Goal: Task Accomplishment & Management: Use online tool/utility

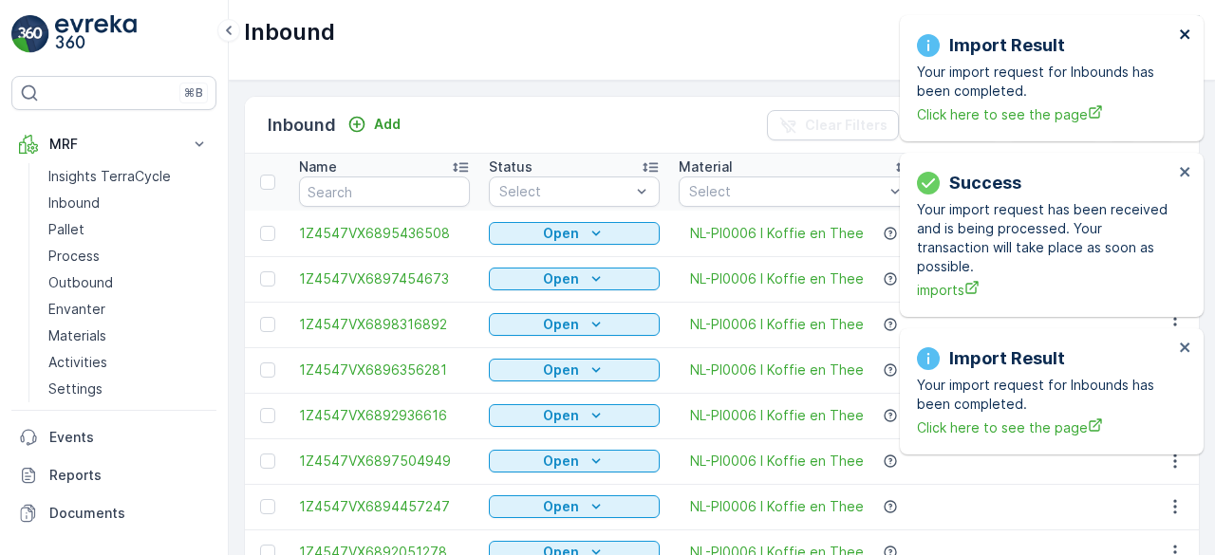
click at [1186, 31] on icon "close" at bounding box center [1184, 33] width 9 height 9
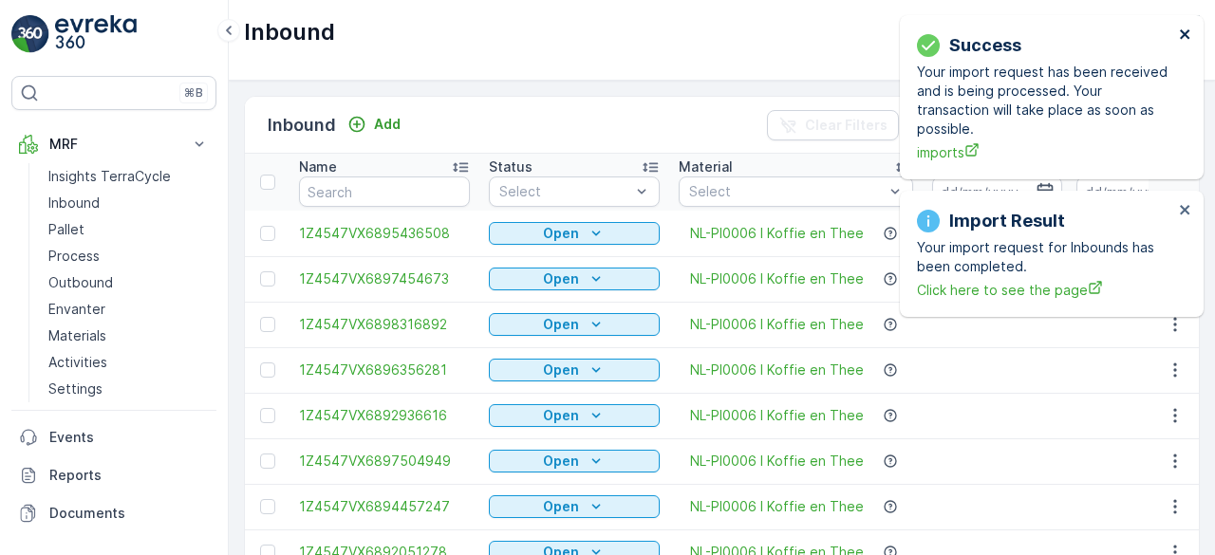
click at [1186, 31] on icon "close" at bounding box center [1184, 33] width 9 height 9
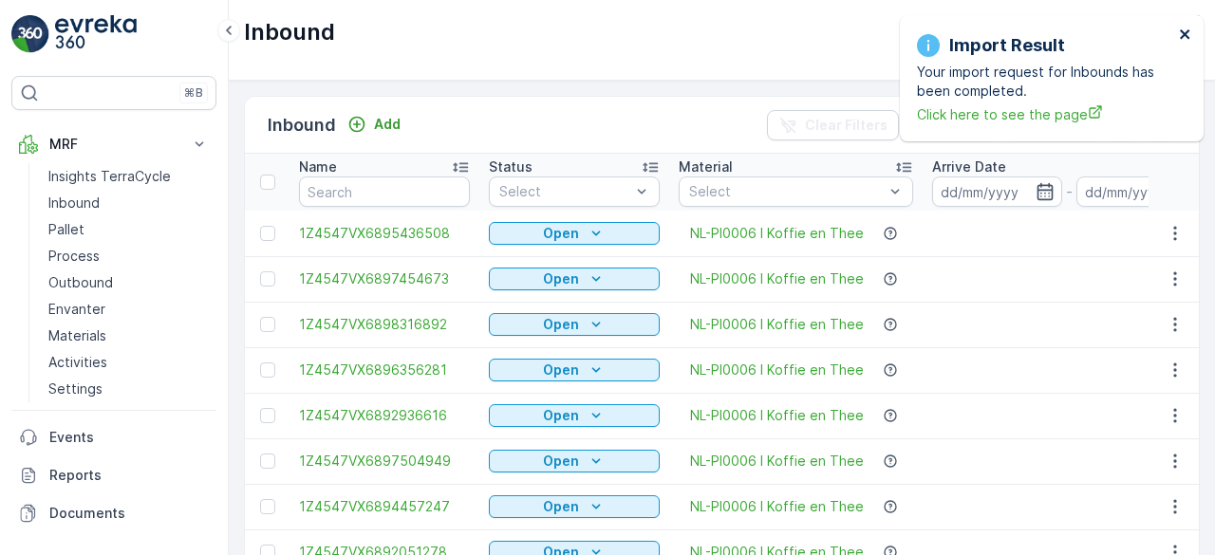
click at [1186, 31] on icon "close" at bounding box center [1184, 33] width 9 height 9
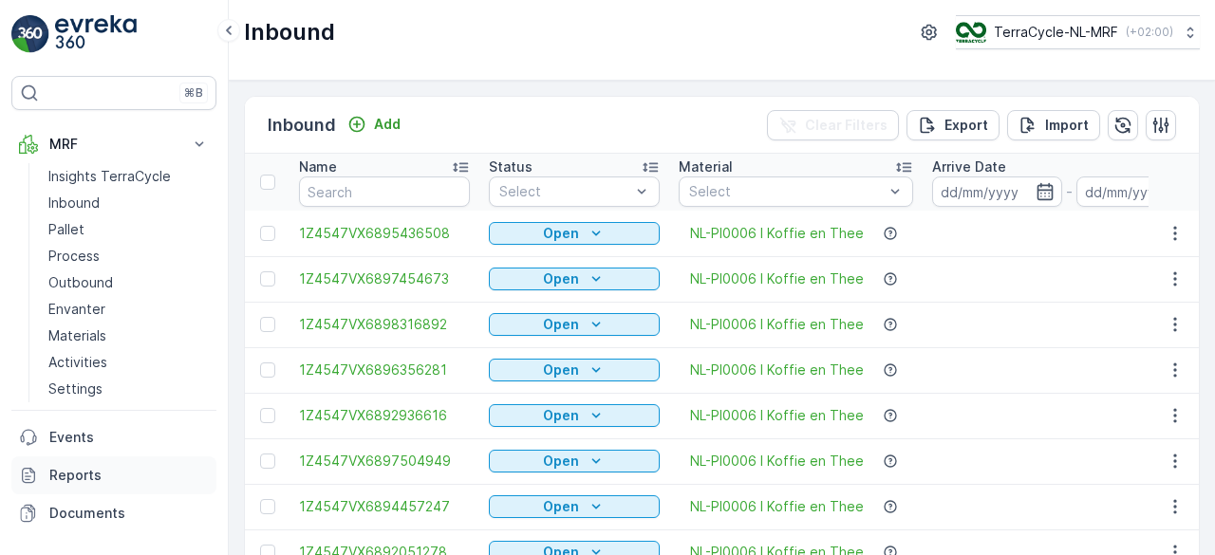
click at [84, 466] on p "Reports" at bounding box center [128, 475] width 159 height 19
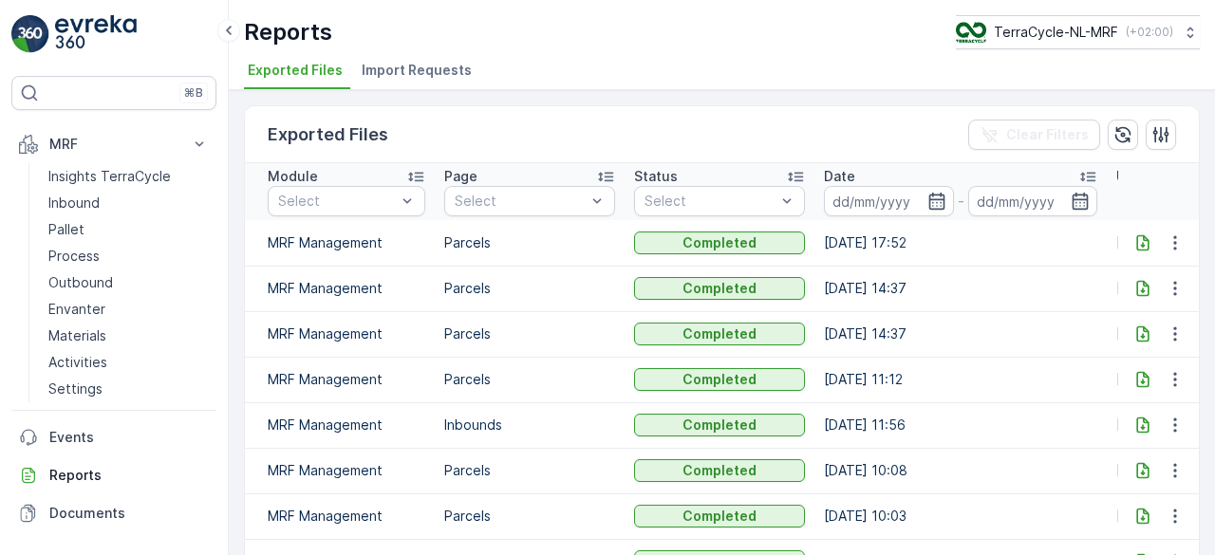
click at [417, 76] on span "Import Requests" at bounding box center [417, 70] width 110 height 19
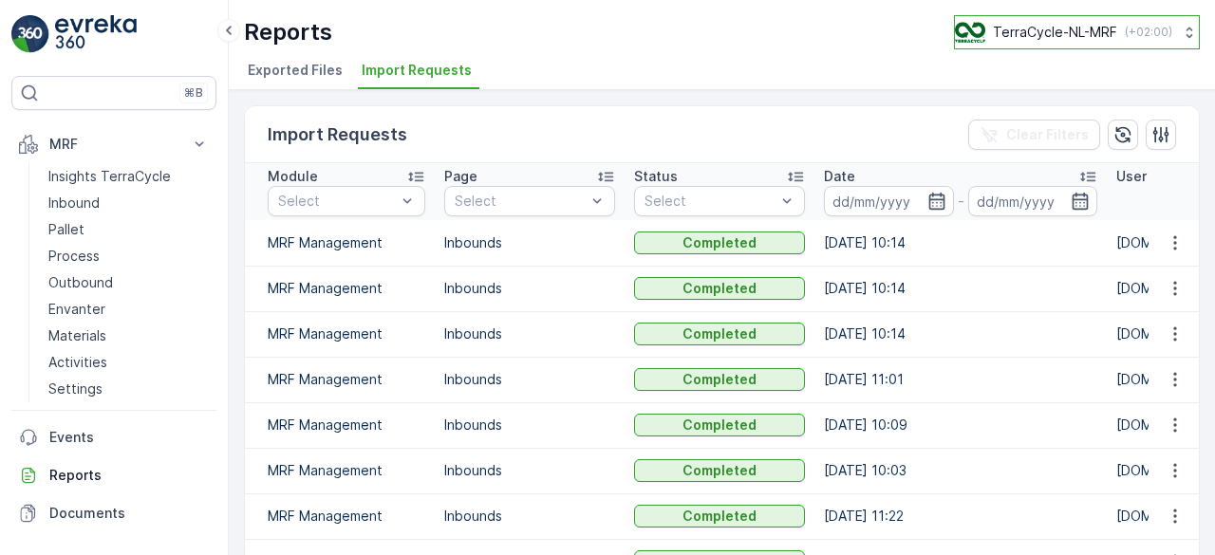
click at [1057, 30] on p "TerraCycle-NL-MRF" at bounding box center [1055, 32] width 124 height 19
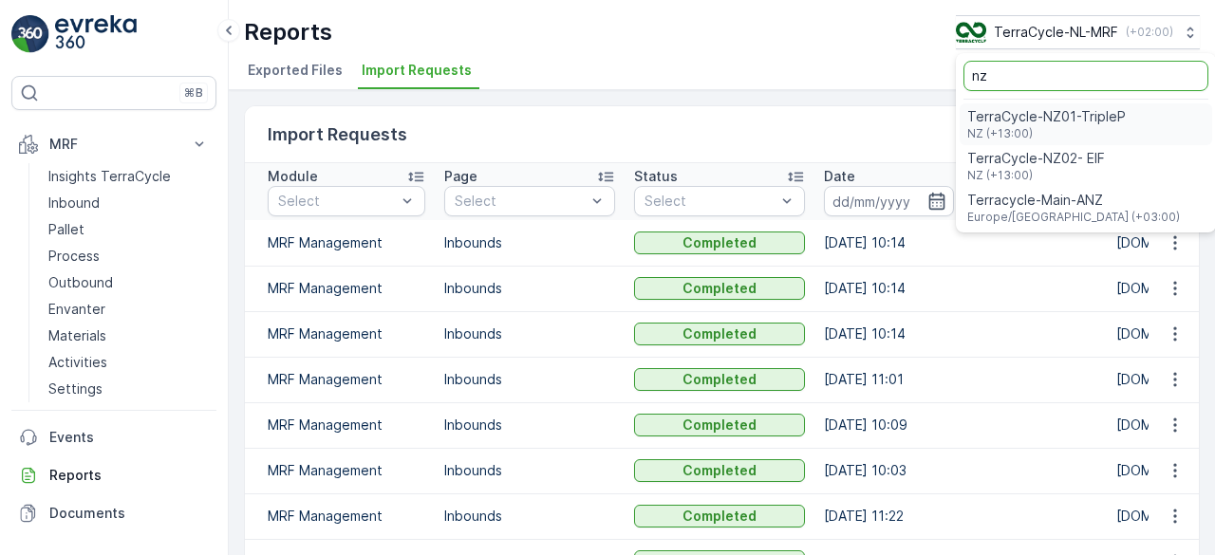
type input "nz"
click at [1050, 124] on span "TerraCycle-NZ01-TripleP" at bounding box center [1046, 116] width 158 height 19
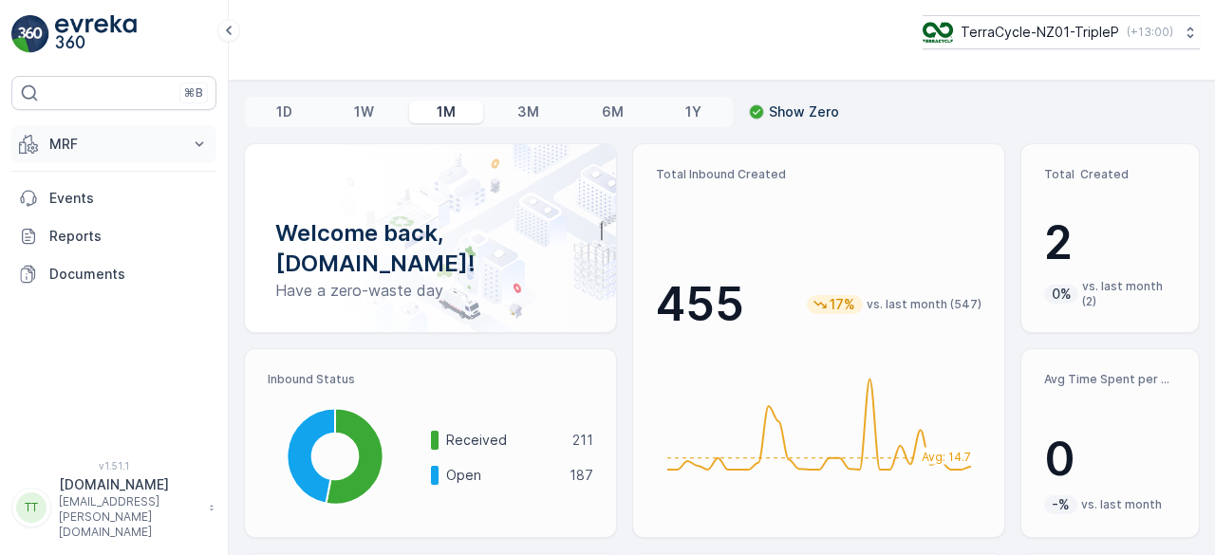
click at [61, 141] on p "MRF" at bounding box center [113, 144] width 129 height 19
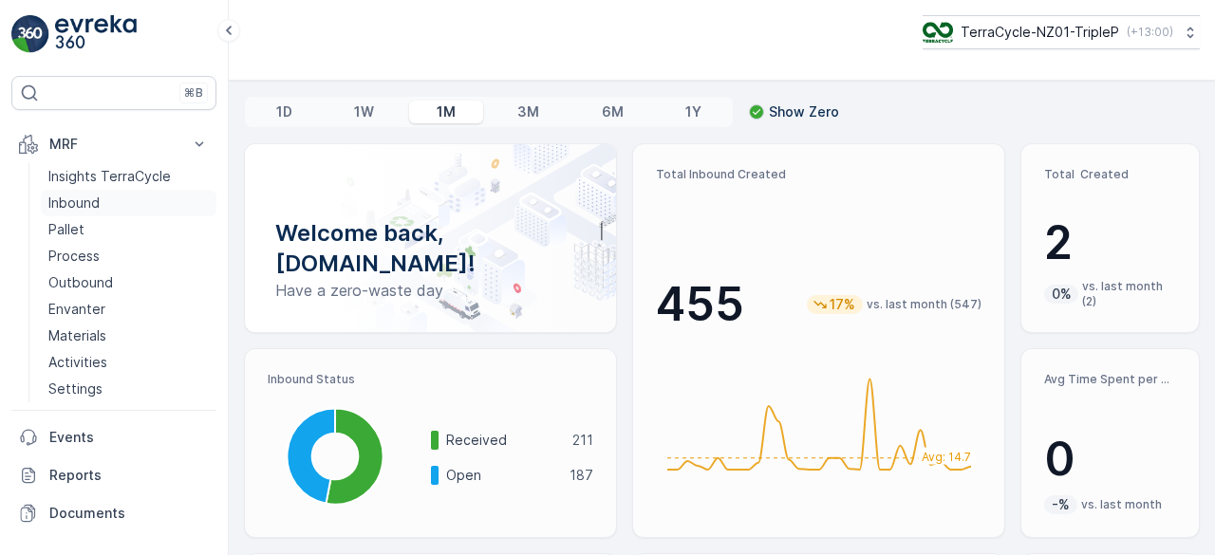
click at [70, 195] on p "Inbound" at bounding box center [73, 203] width 51 height 19
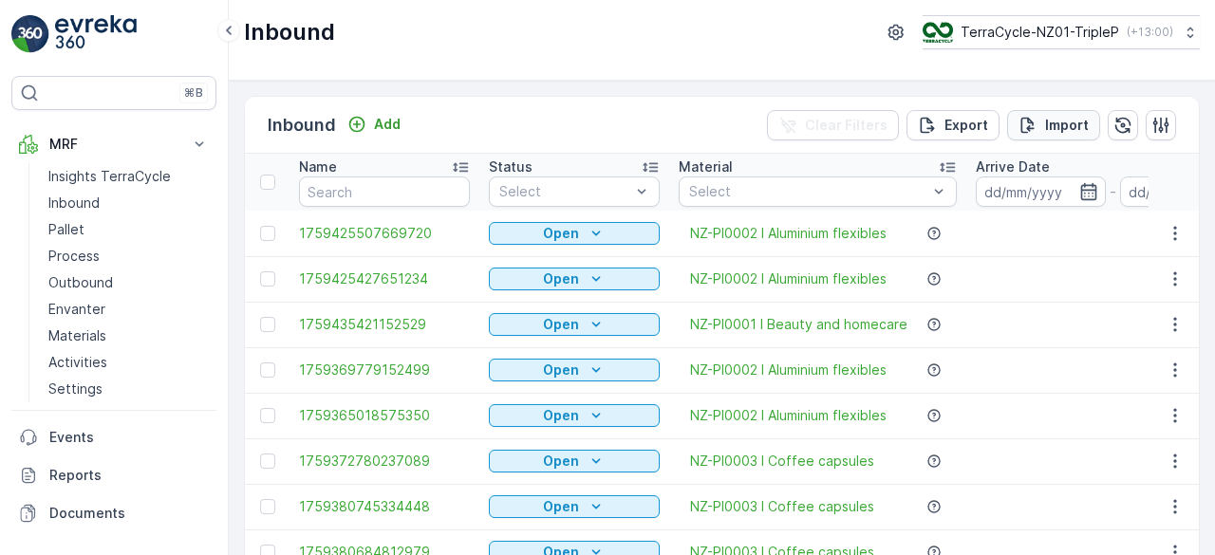
click at [1061, 121] on p "Import" at bounding box center [1067, 125] width 44 height 19
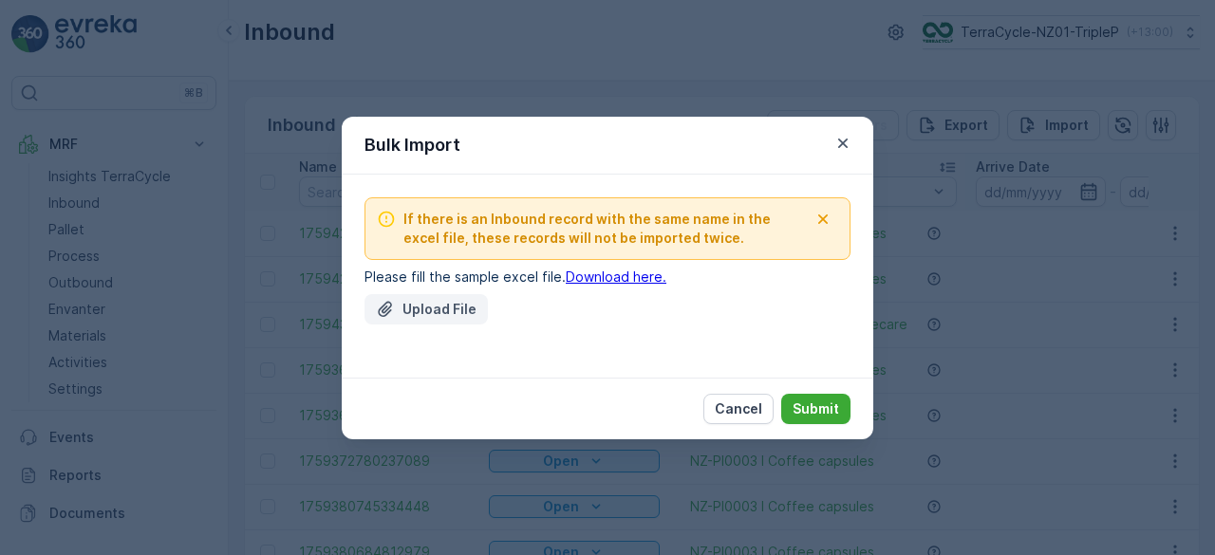
click at [438, 303] on p "Upload File" at bounding box center [439, 309] width 74 height 19
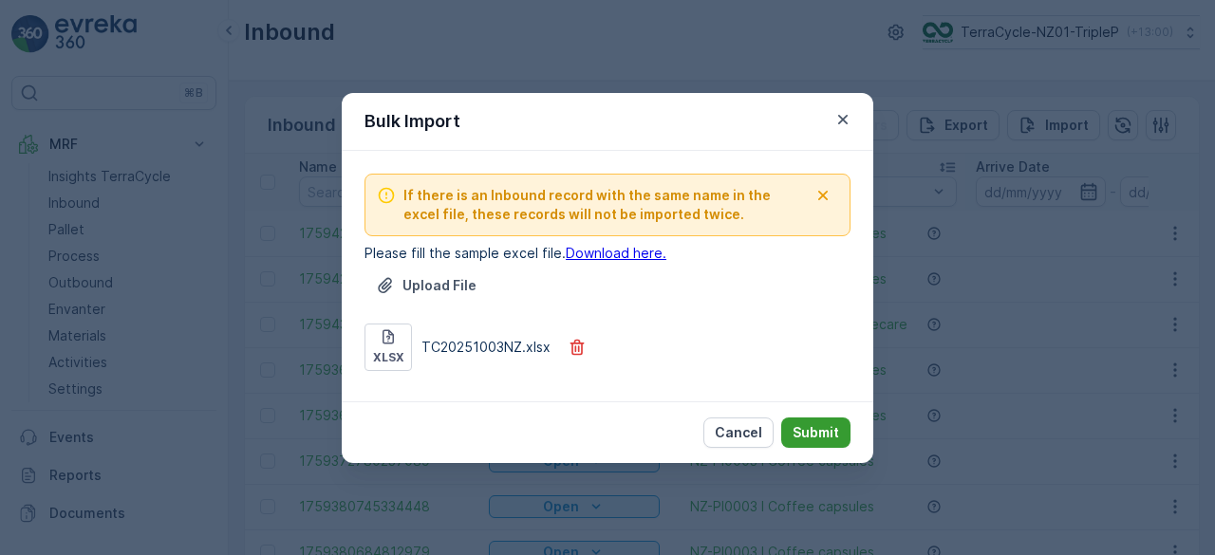
click at [811, 427] on p "Submit" at bounding box center [815, 432] width 47 height 19
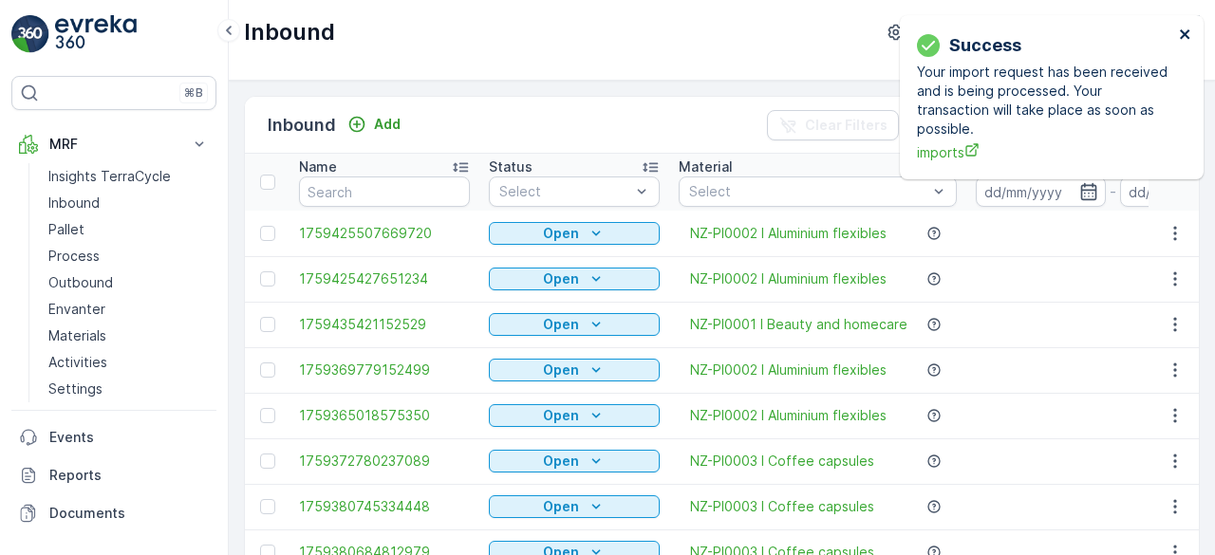
click at [1189, 32] on icon "close" at bounding box center [1185, 34] width 13 height 15
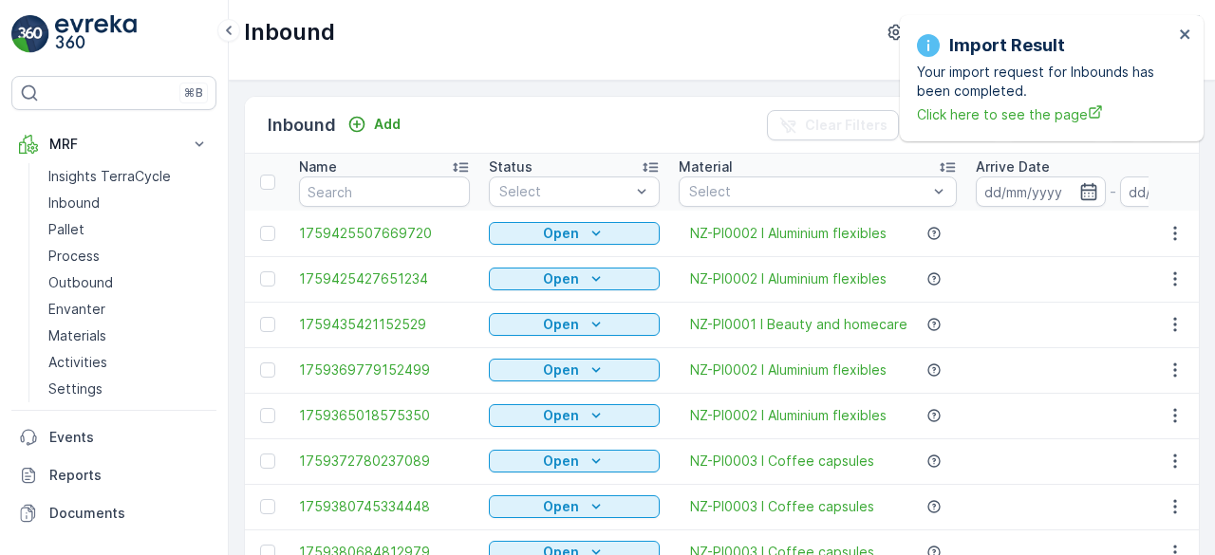
click at [1069, 117] on div "Import Result Your import request for Inbounds has been completed. Click here t…" at bounding box center [607, 277] width 1215 height 555
click at [1186, 33] on icon "close" at bounding box center [1184, 33] width 9 height 9
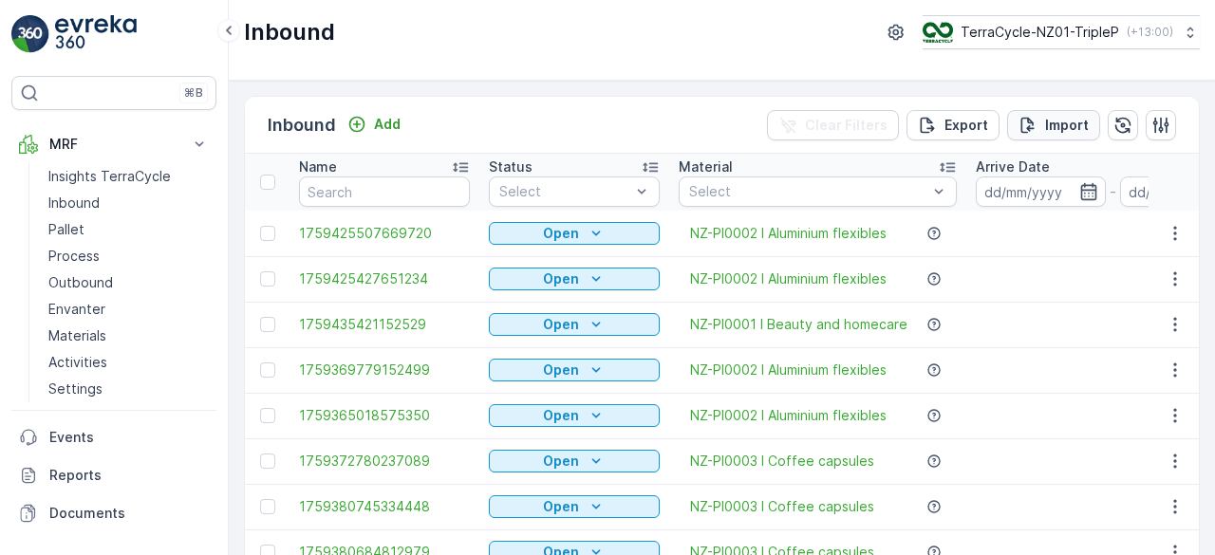
click at [1069, 119] on p "Import" at bounding box center [1067, 125] width 44 height 19
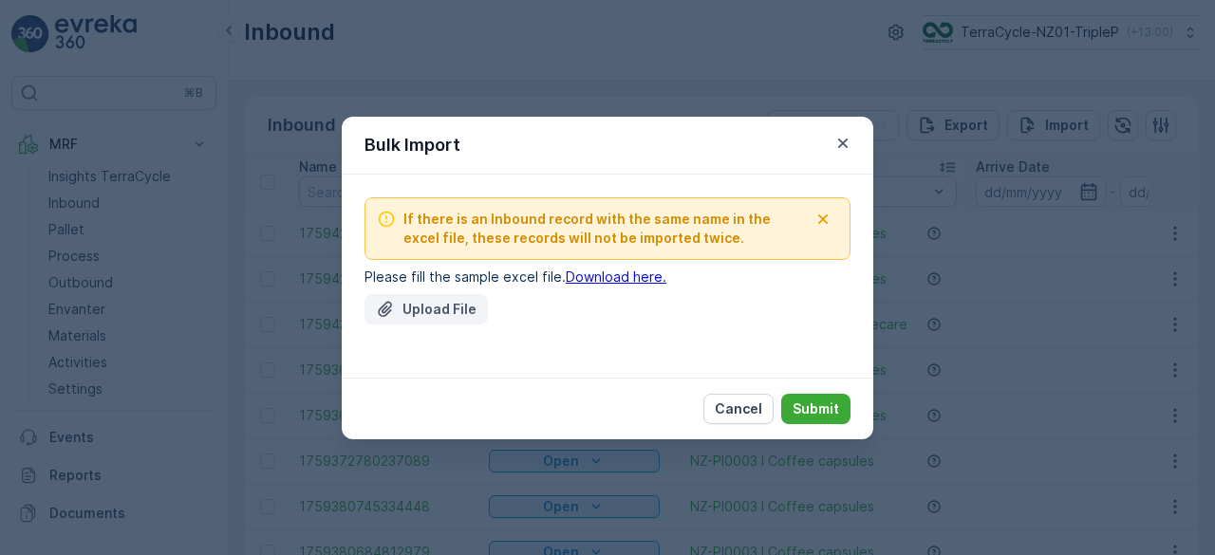
click at [446, 308] on p "Upload File" at bounding box center [439, 309] width 74 height 19
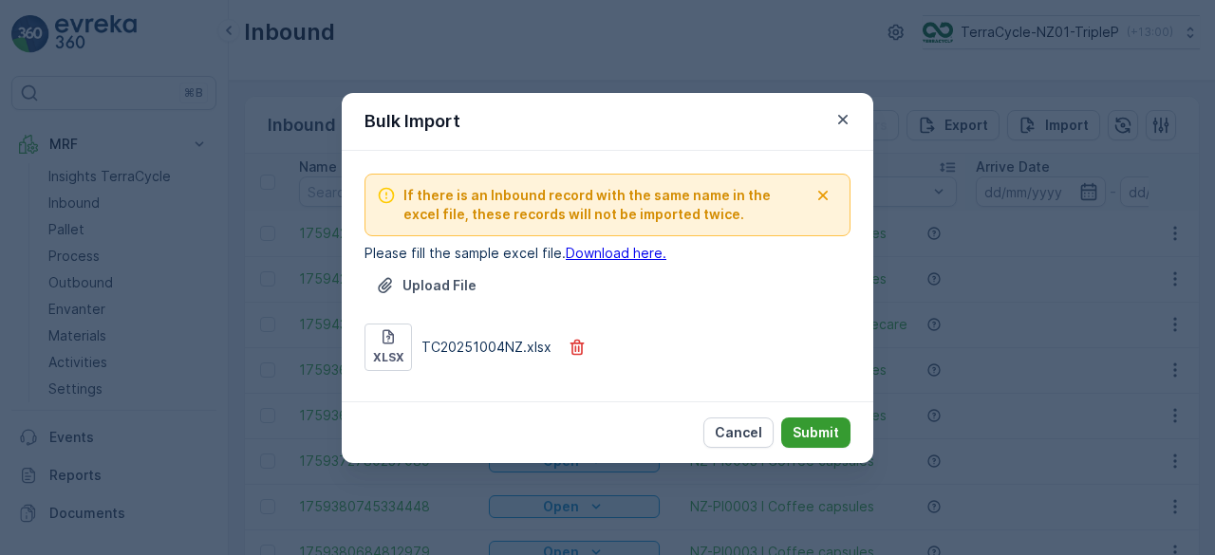
click at [814, 432] on p "Submit" at bounding box center [815, 432] width 47 height 19
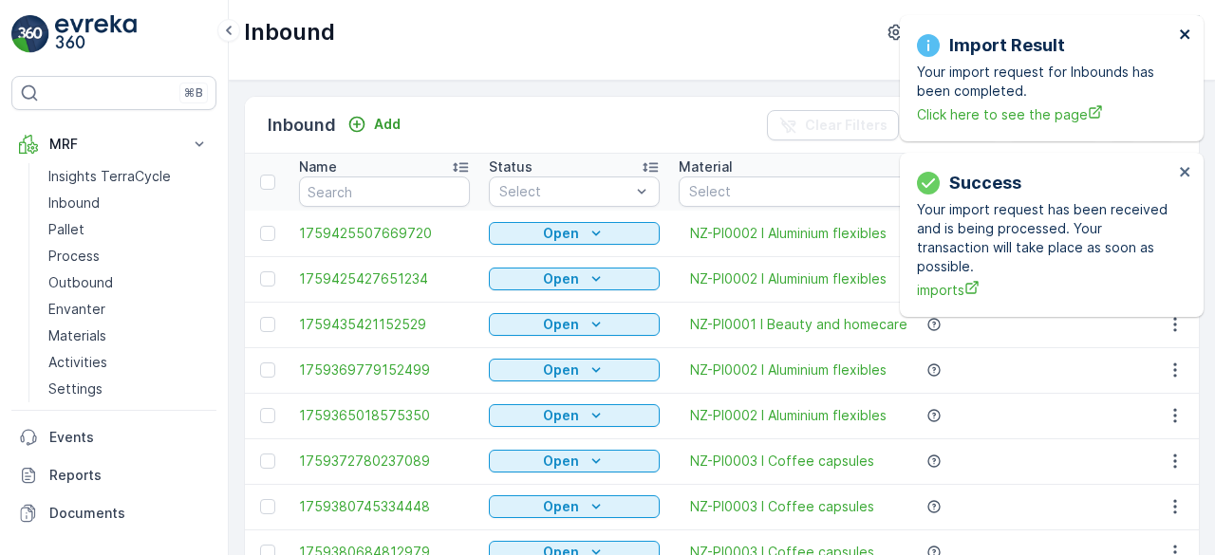
click at [1183, 33] on icon "close" at bounding box center [1184, 33] width 9 height 9
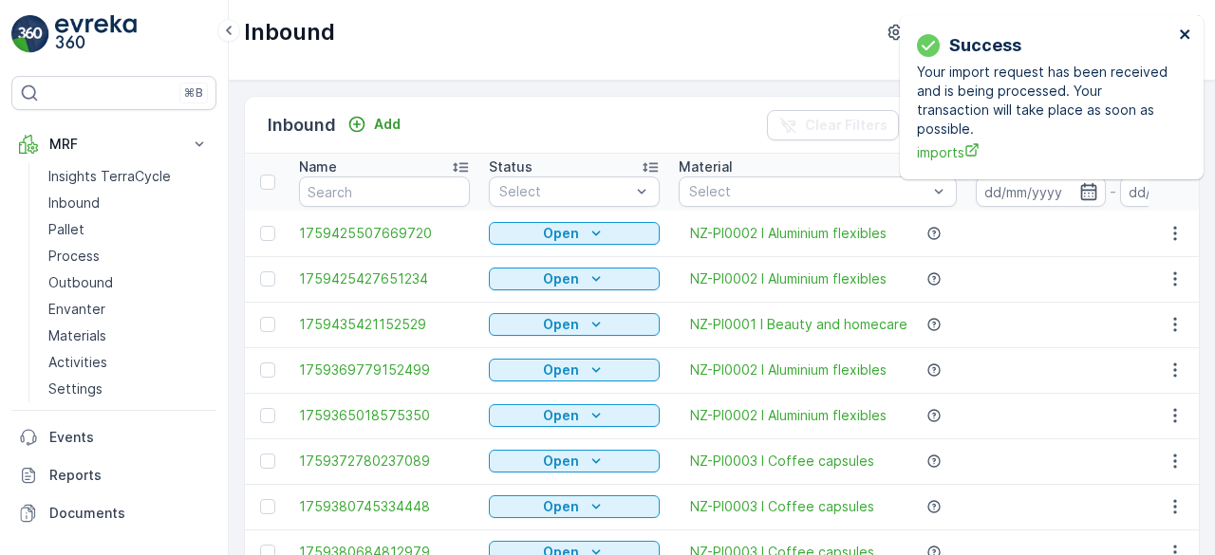
click at [1183, 33] on icon "close" at bounding box center [1184, 33] width 9 height 9
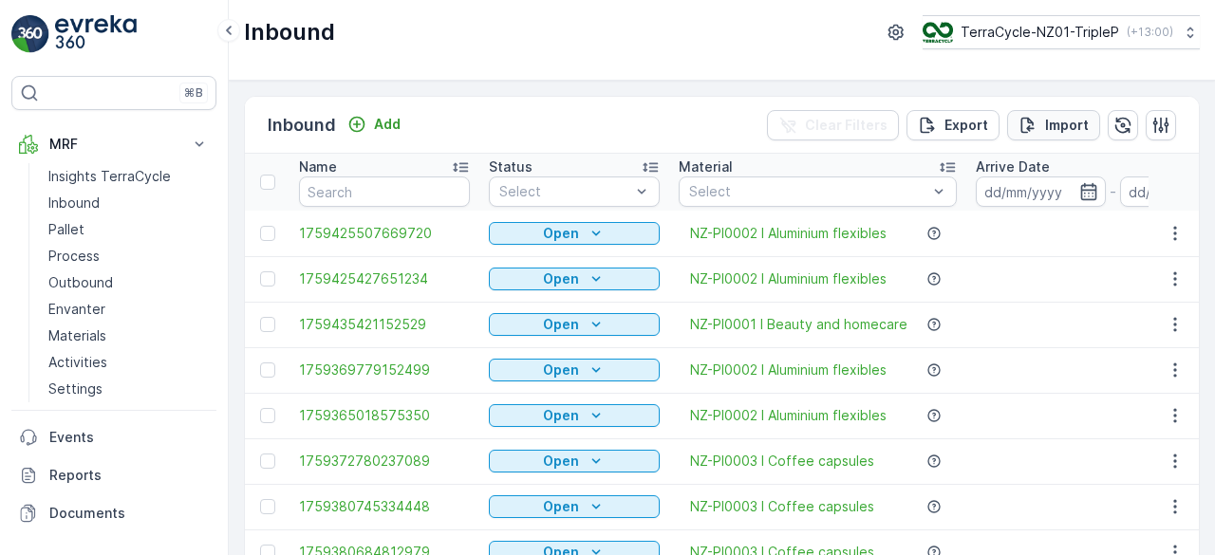
click at [1067, 122] on p "Import" at bounding box center [1067, 125] width 44 height 19
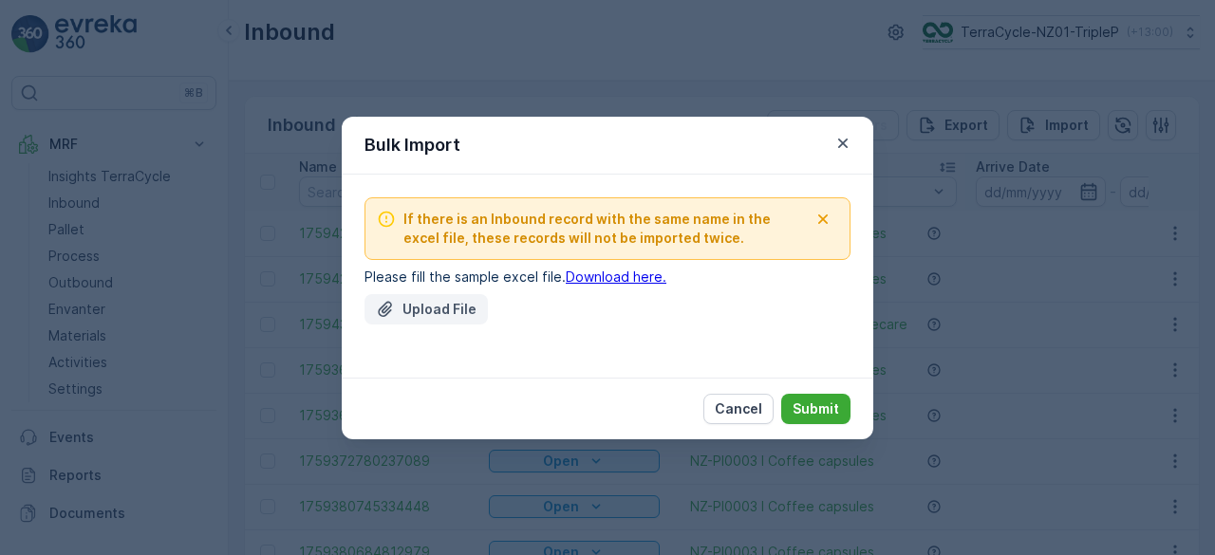
click at [463, 306] on p "Upload File" at bounding box center [439, 309] width 74 height 19
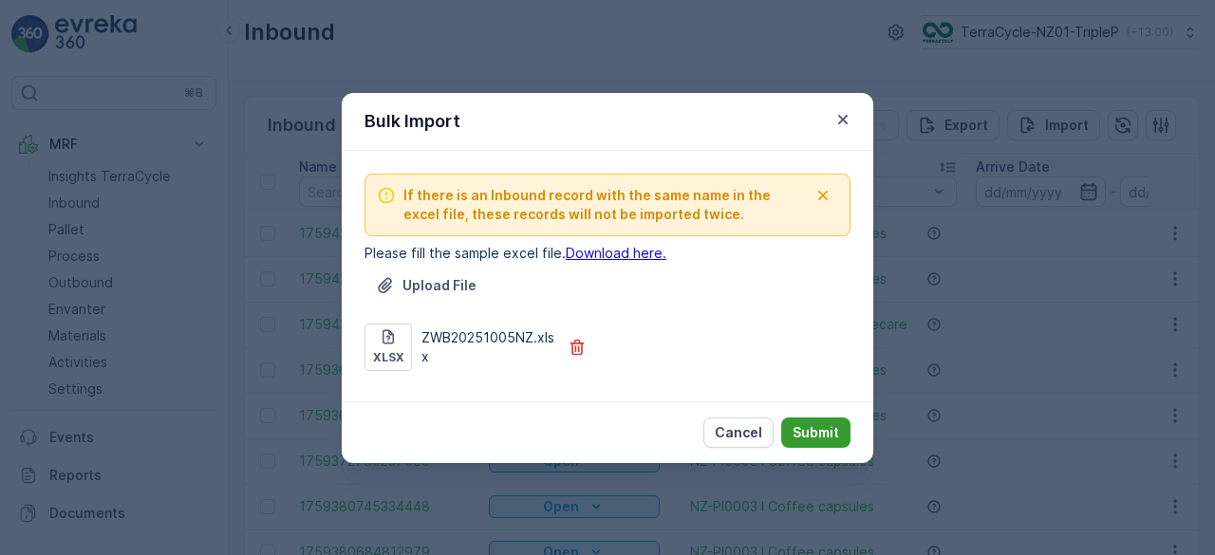
click at [799, 433] on p "Submit" at bounding box center [815, 432] width 47 height 19
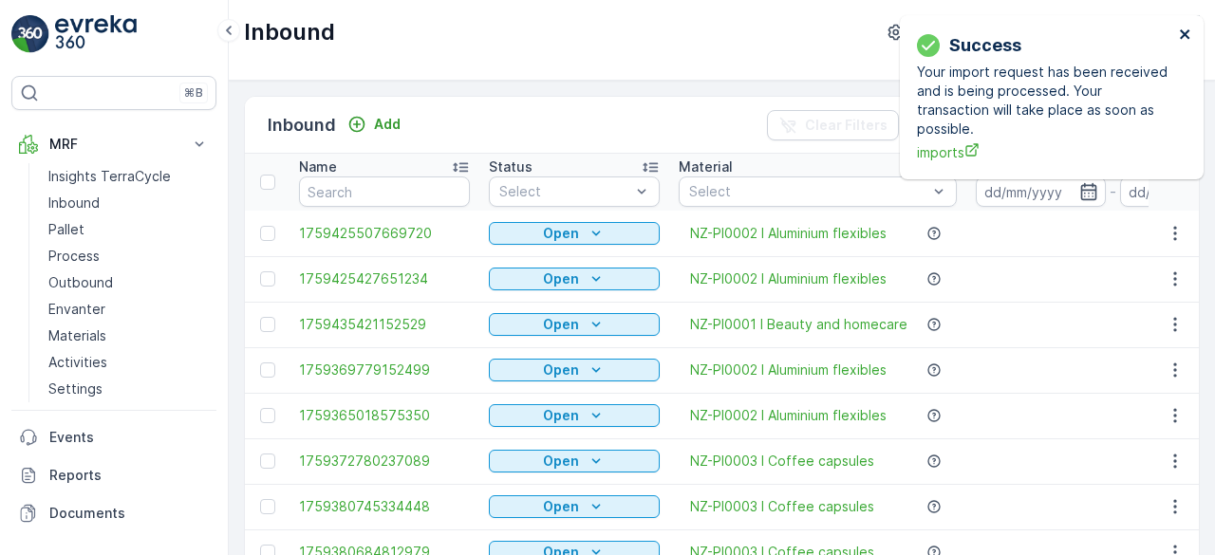
click at [1184, 35] on icon "close" at bounding box center [1184, 33] width 9 height 9
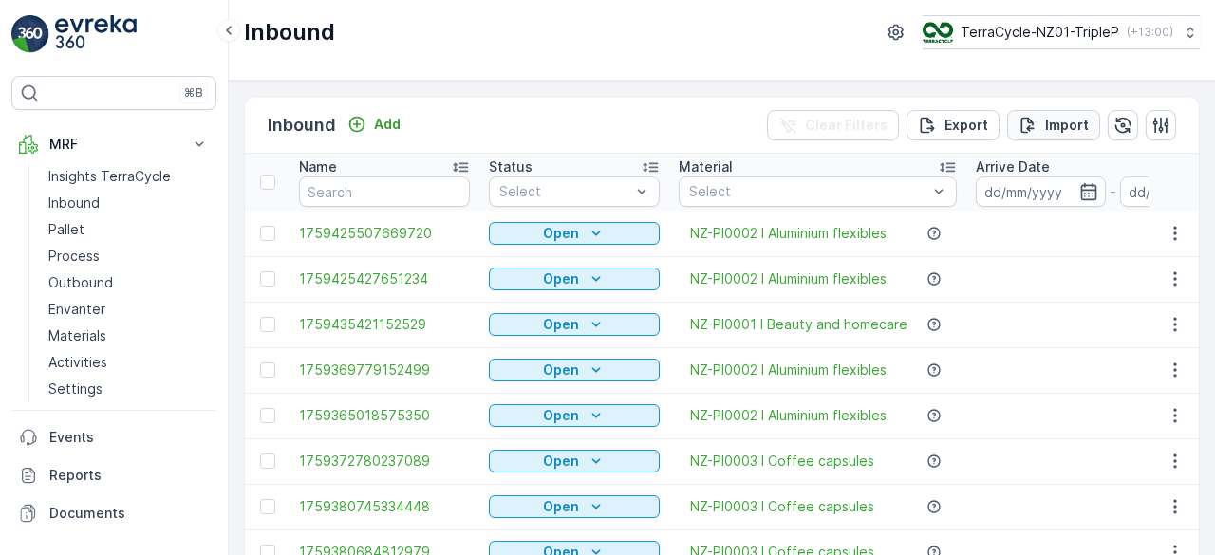
click at [1059, 124] on p "Import" at bounding box center [1067, 125] width 44 height 19
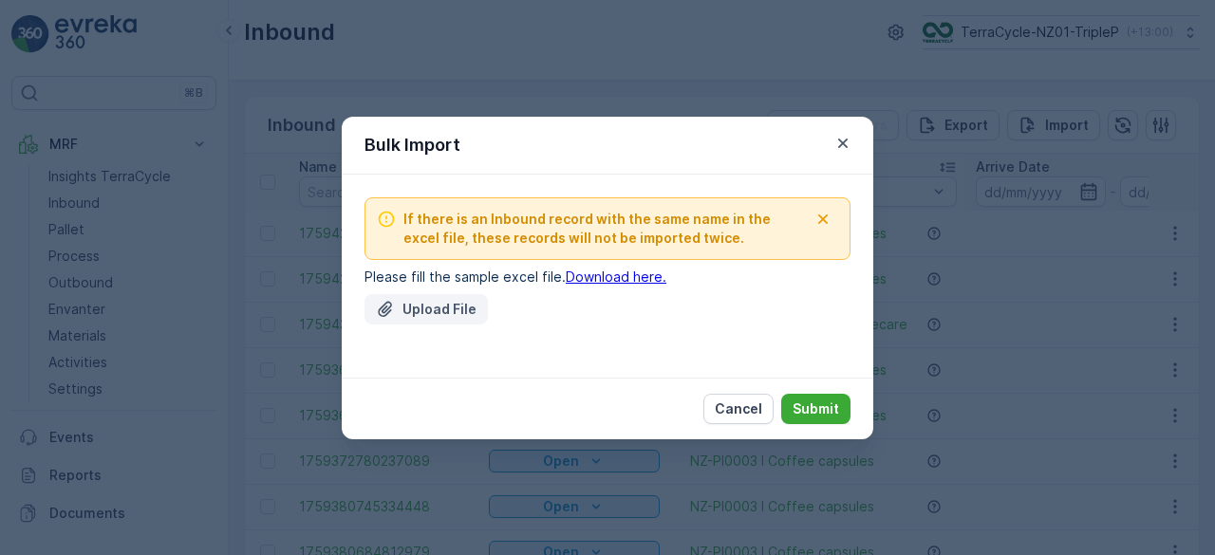
click at [438, 301] on p "Upload File" at bounding box center [439, 309] width 74 height 19
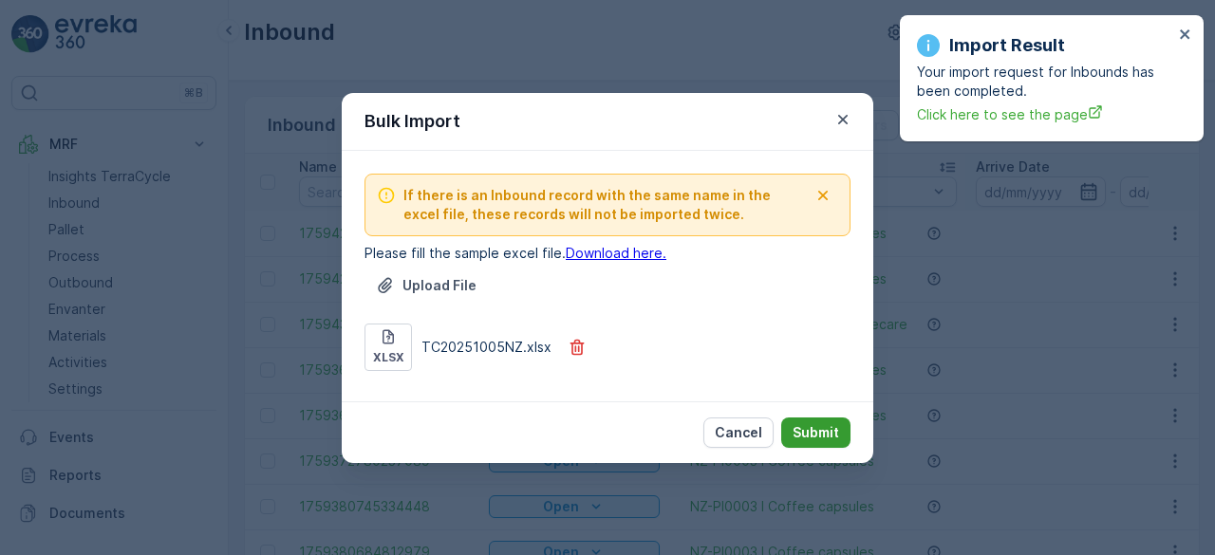
click at [816, 427] on p "Submit" at bounding box center [815, 432] width 47 height 19
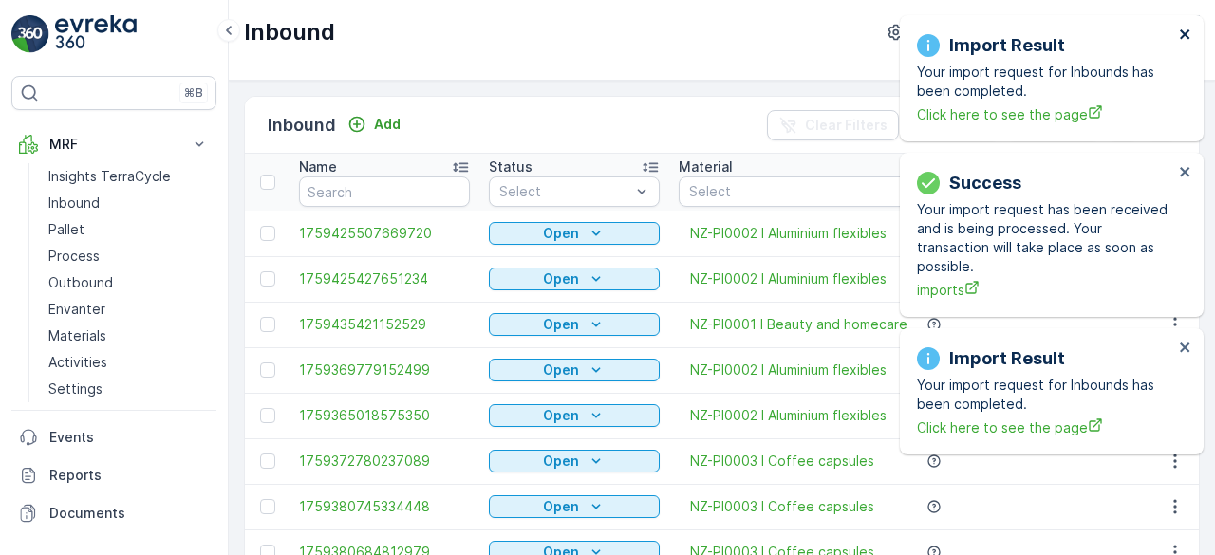
click at [1181, 35] on icon "close" at bounding box center [1185, 34] width 13 height 15
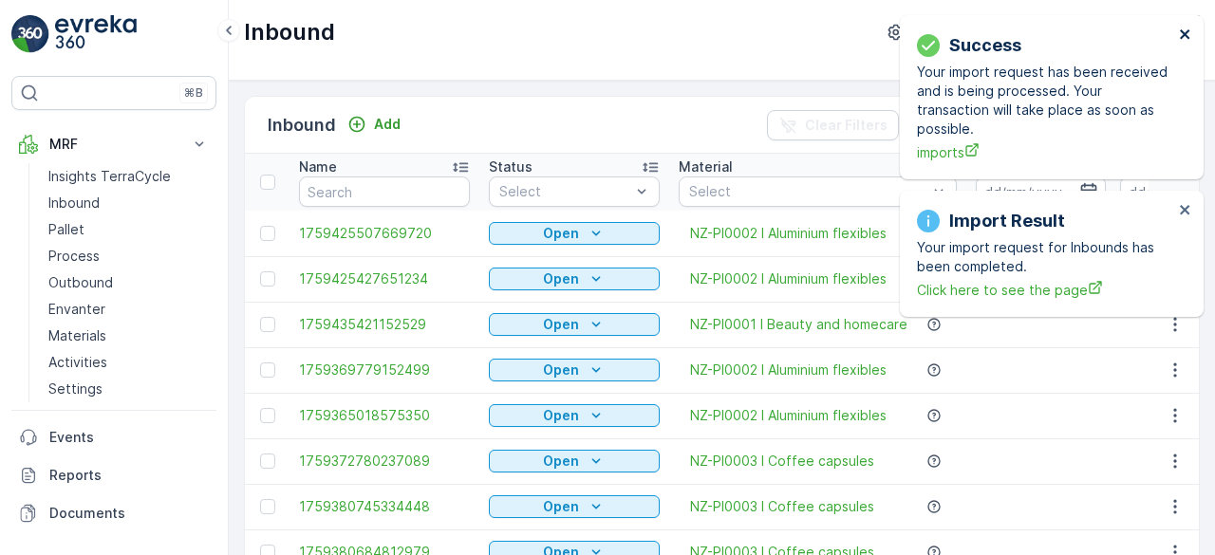
click at [1184, 35] on icon "close" at bounding box center [1184, 33] width 9 height 9
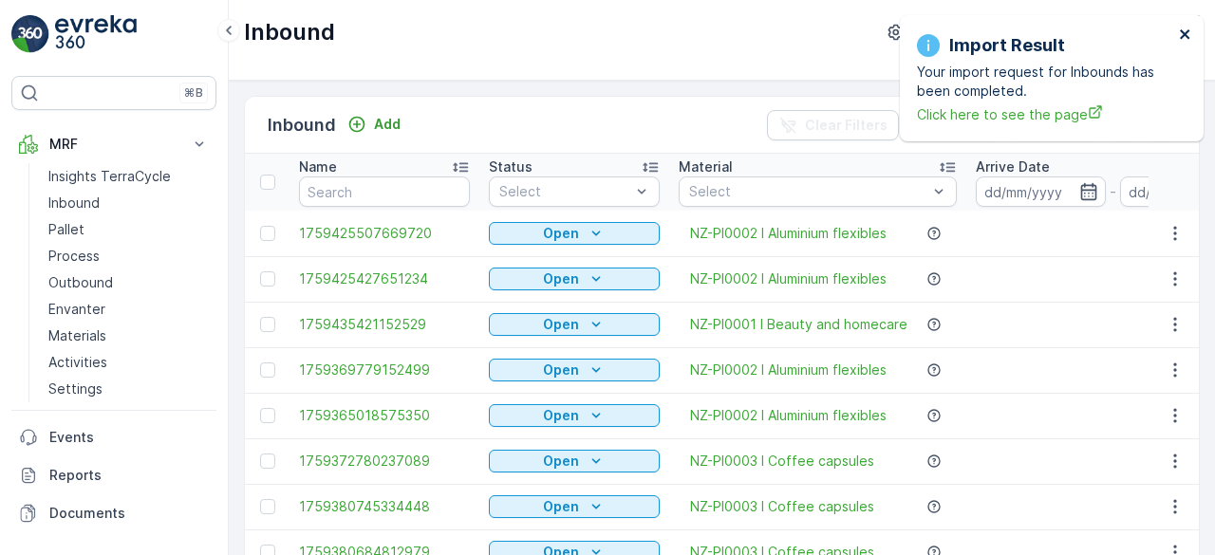
click at [1184, 35] on icon "close" at bounding box center [1184, 33] width 9 height 9
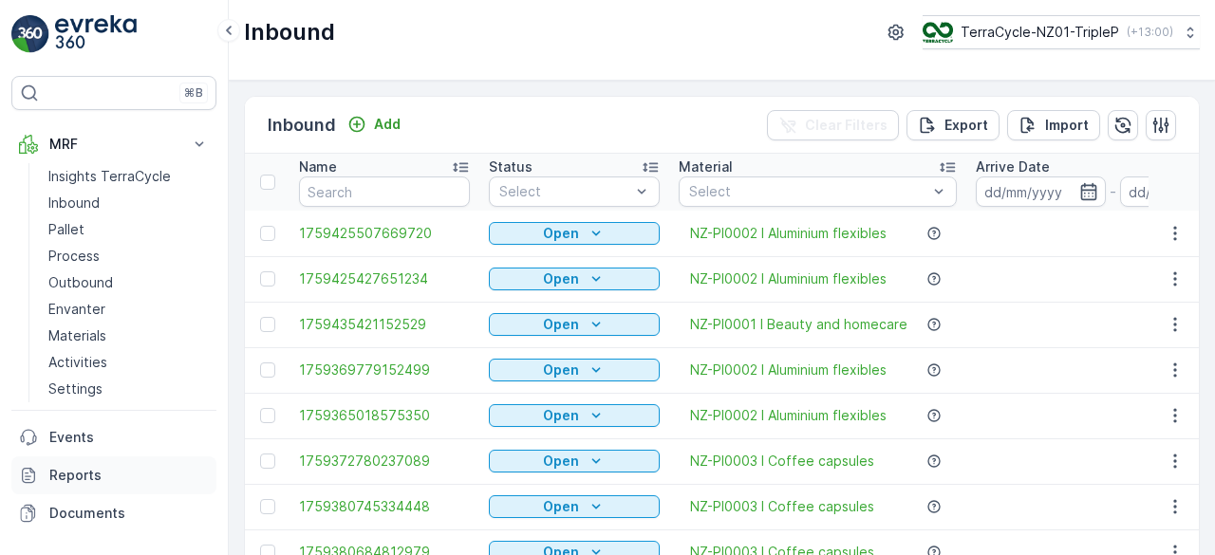
click at [69, 470] on p "Reports" at bounding box center [128, 475] width 159 height 19
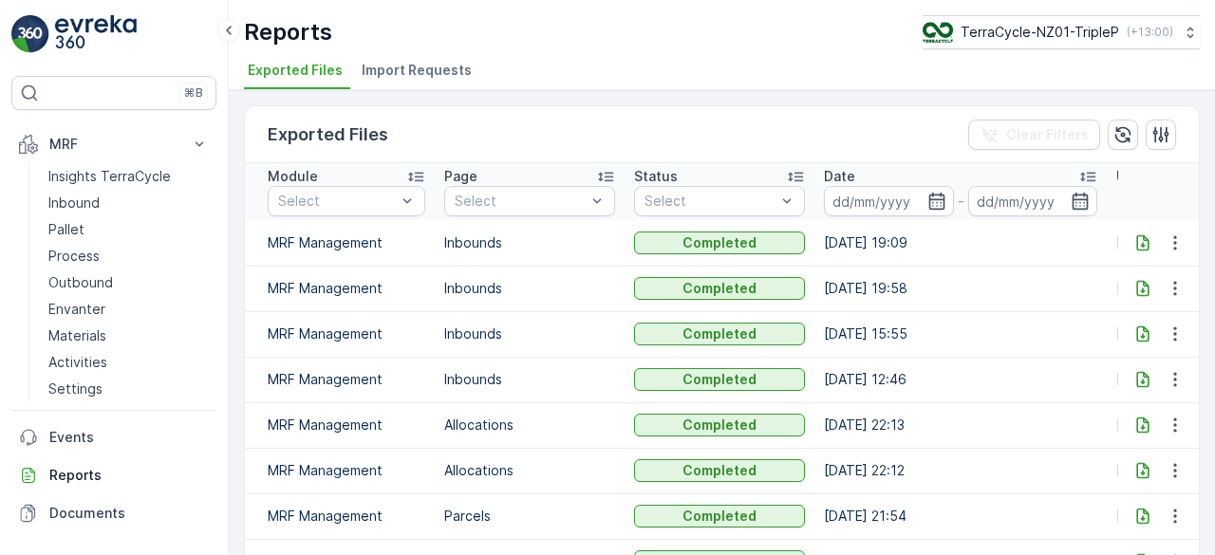
click at [441, 77] on span "Import Requests" at bounding box center [417, 70] width 110 height 19
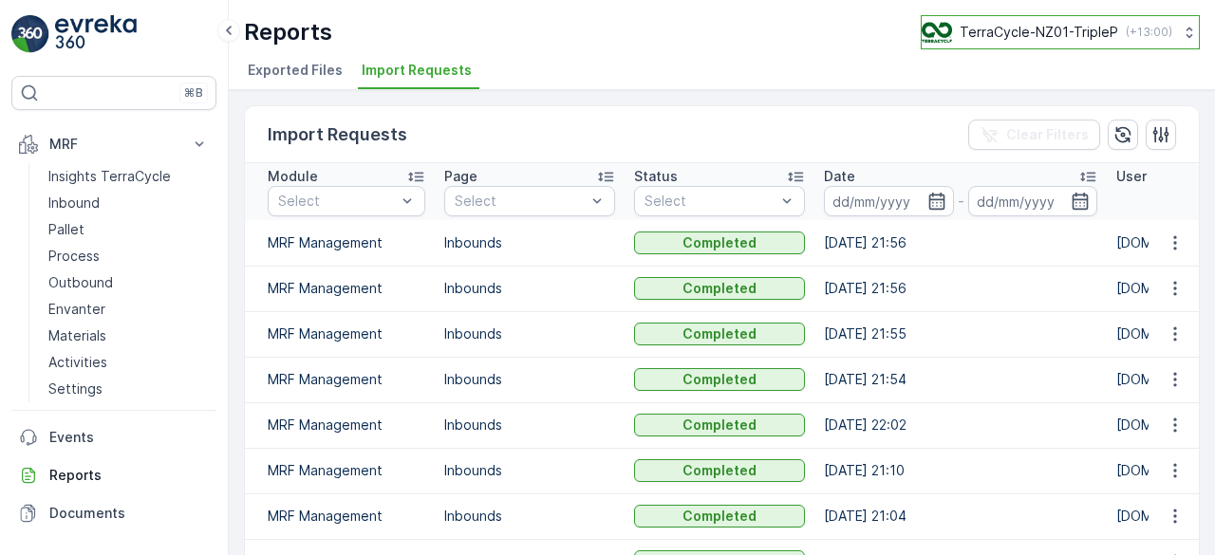
click at [1027, 26] on p "TerraCycle-NZ01-TripleP" at bounding box center [1039, 32] width 158 height 19
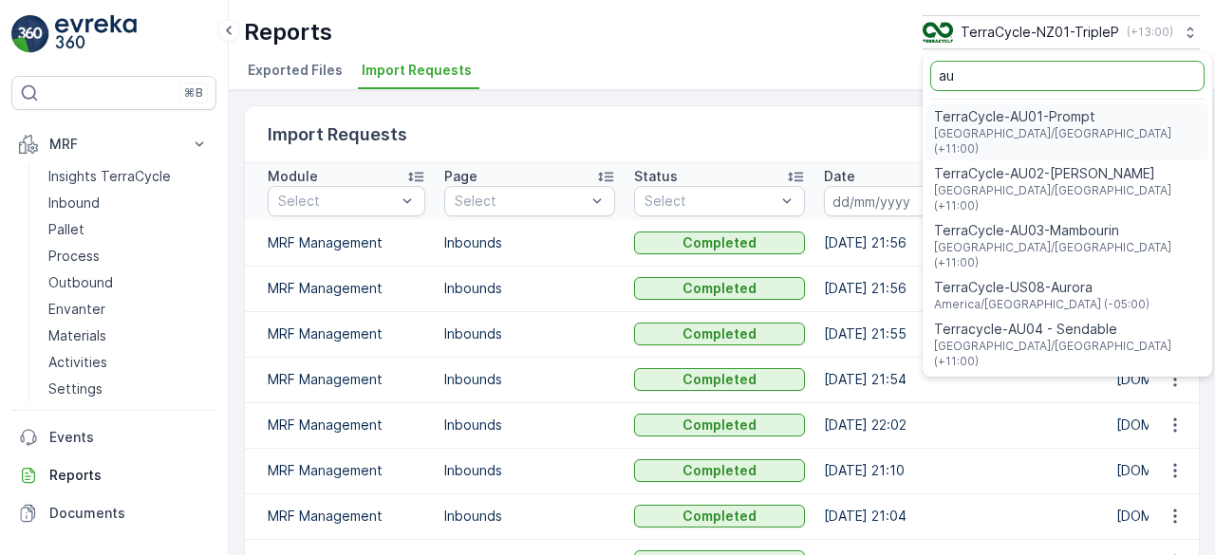
type input "au"
click at [1022, 124] on span "TerraCycle-AU01-Prompt" at bounding box center [1067, 116] width 267 height 19
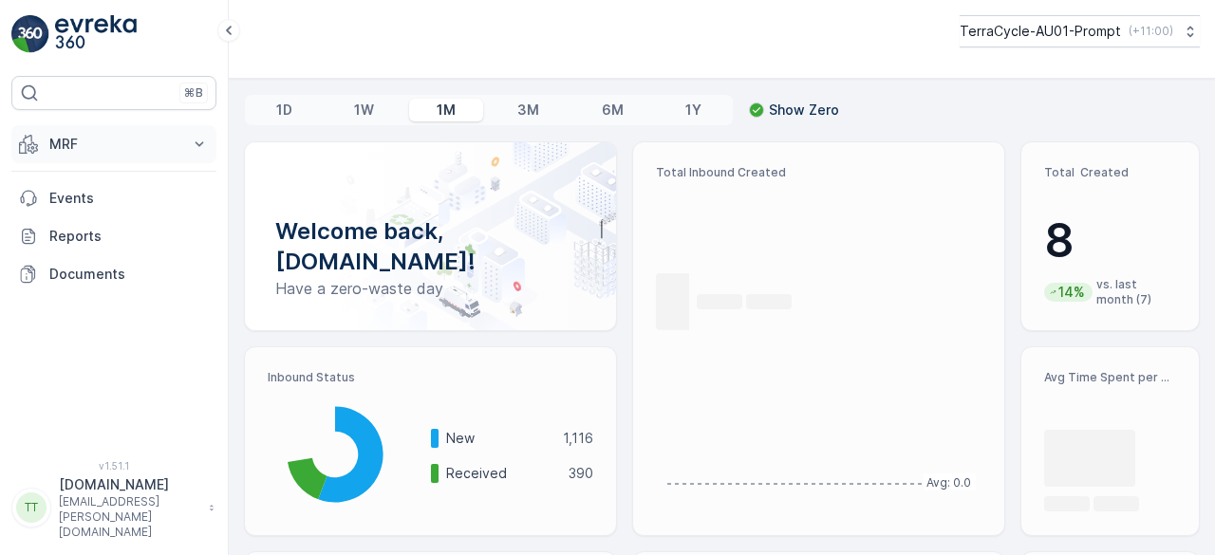
click at [101, 146] on p "MRF" at bounding box center [113, 144] width 129 height 19
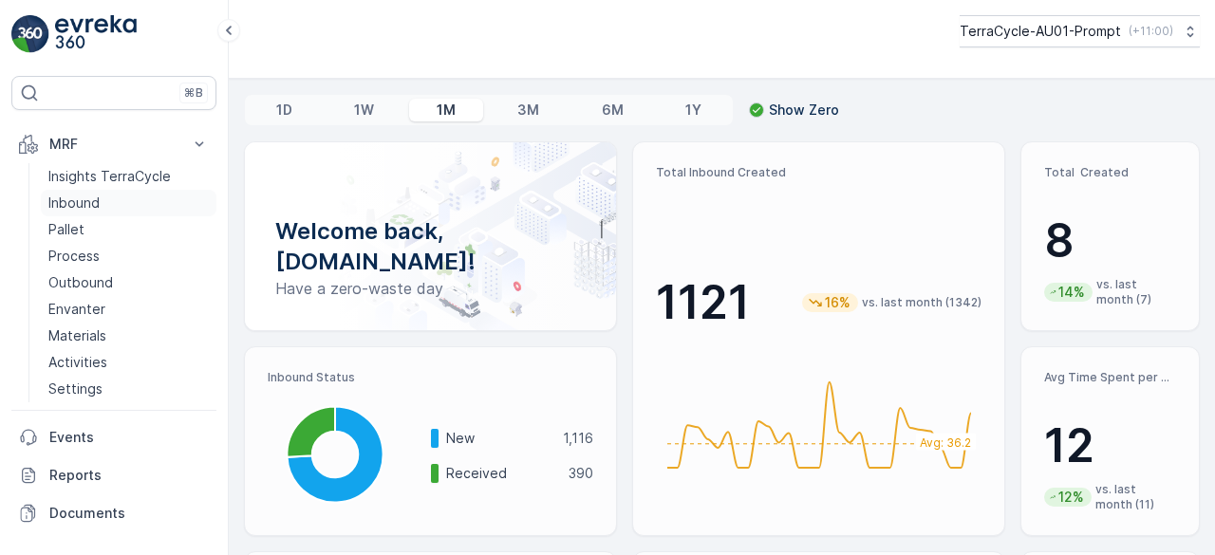
click at [101, 194] on link "Inbound" at bounding box center [129, 203] width 176 height 27
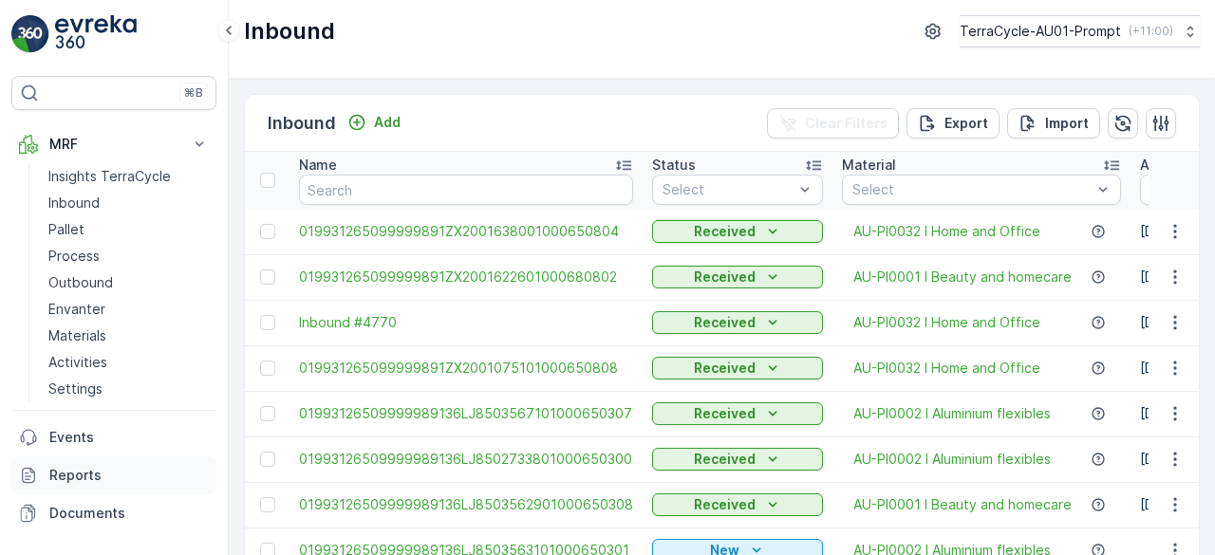
click at [89, 483] on p "Reports" at bounding box center [128, 475] width 159 height 19
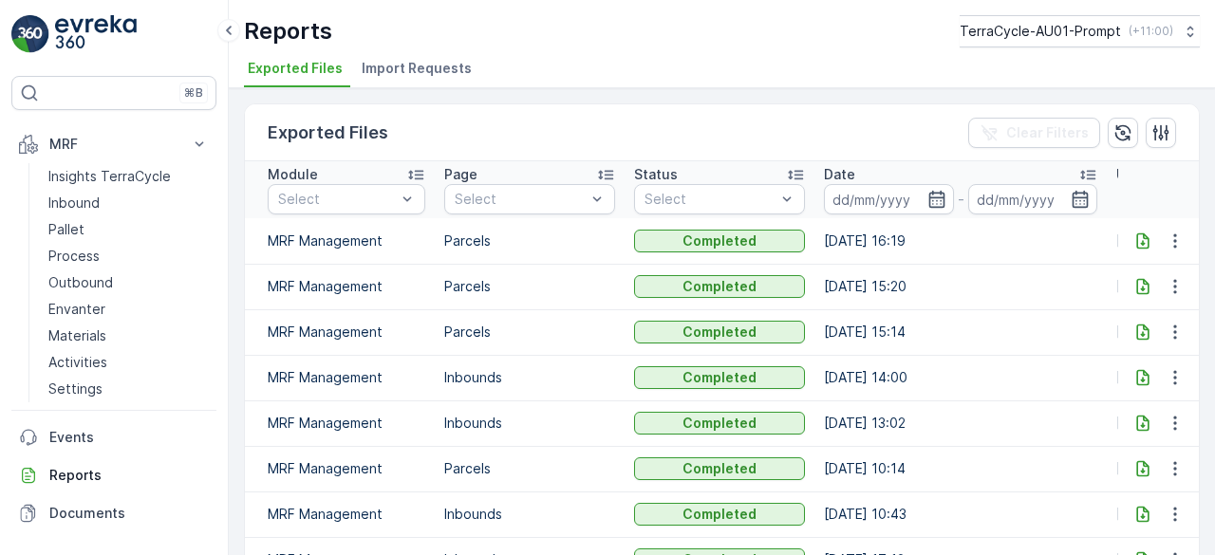
click at [433, 59] on span "Import Requests" at bounding box center [417, 68] width 110 height 19
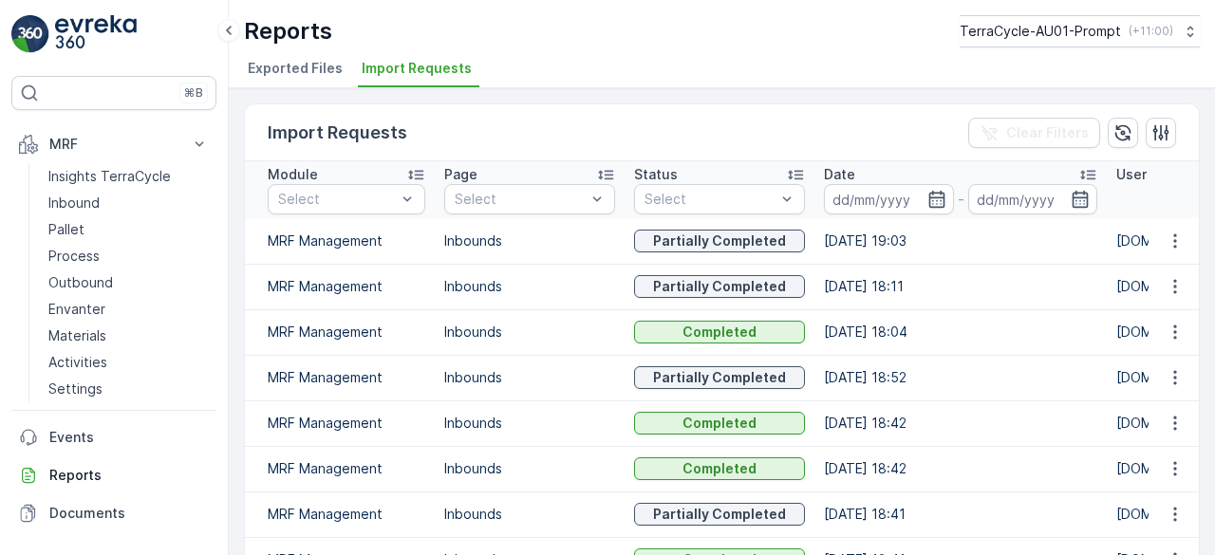
click at [573, 65] on ul "Exported Files Import Requests" at bounding box center [714, 71] width 941 height 32
click at [76, 206] on p "Inbound" at bounding box center [73, 203] width 51 height 19
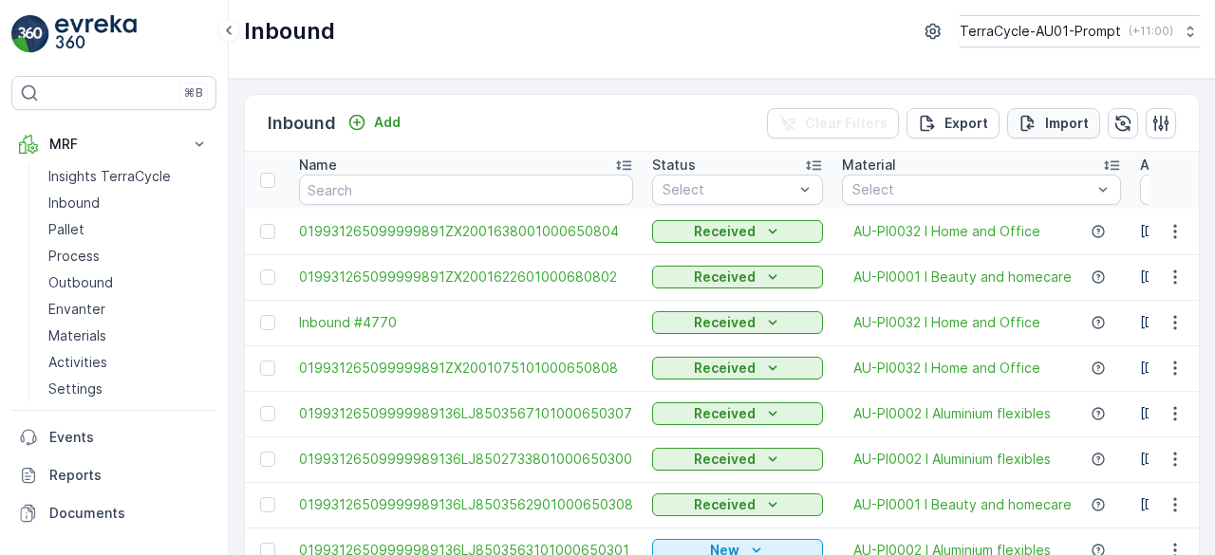
click at [1053, 117] on p "Import" at bounding box center [1067, 123] width 44 height 19
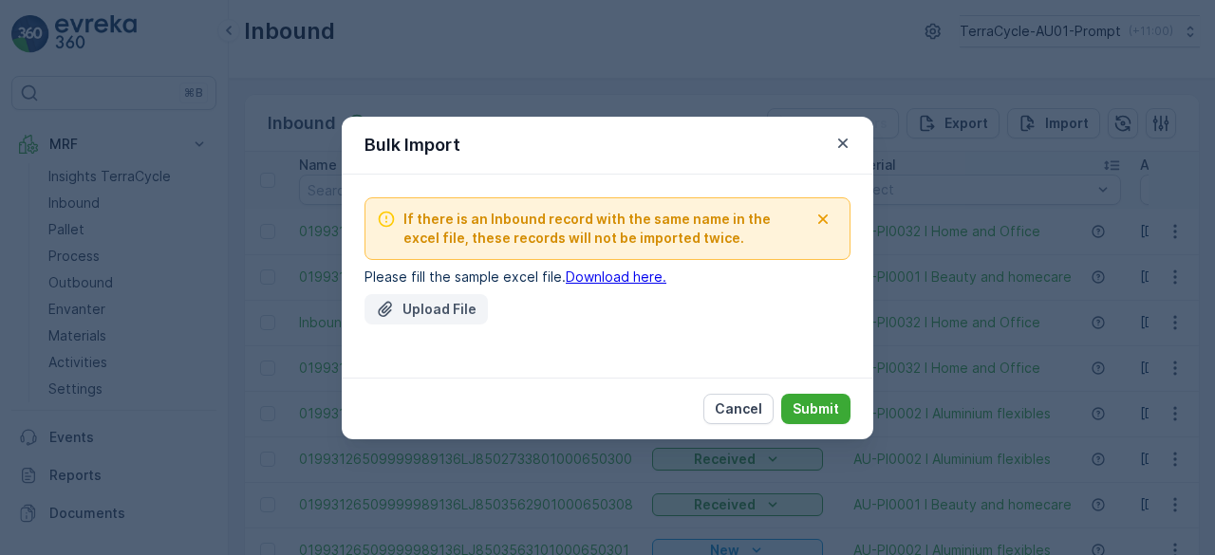
click at [456, 297] on button "Upload File" at bounding box center [425, 309] width 123 height 30
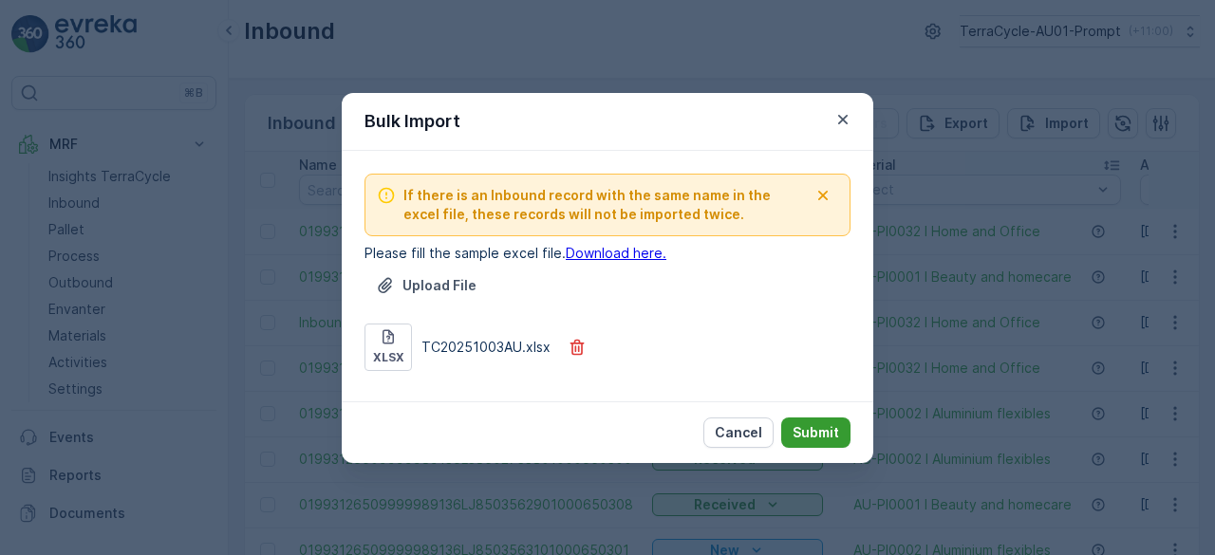
click at [818, 426] on p "Submit" at bounding box center [815, 432] width 47 height 19
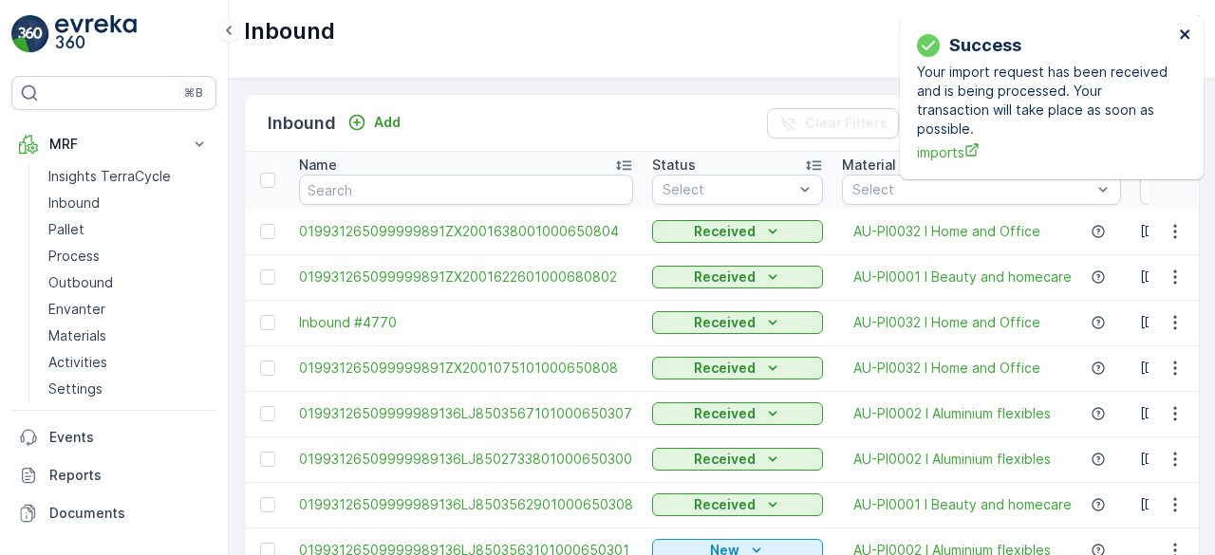
click at [1184, 37] on icon "close" at bounding box center [1185, 34] width 13 height 15
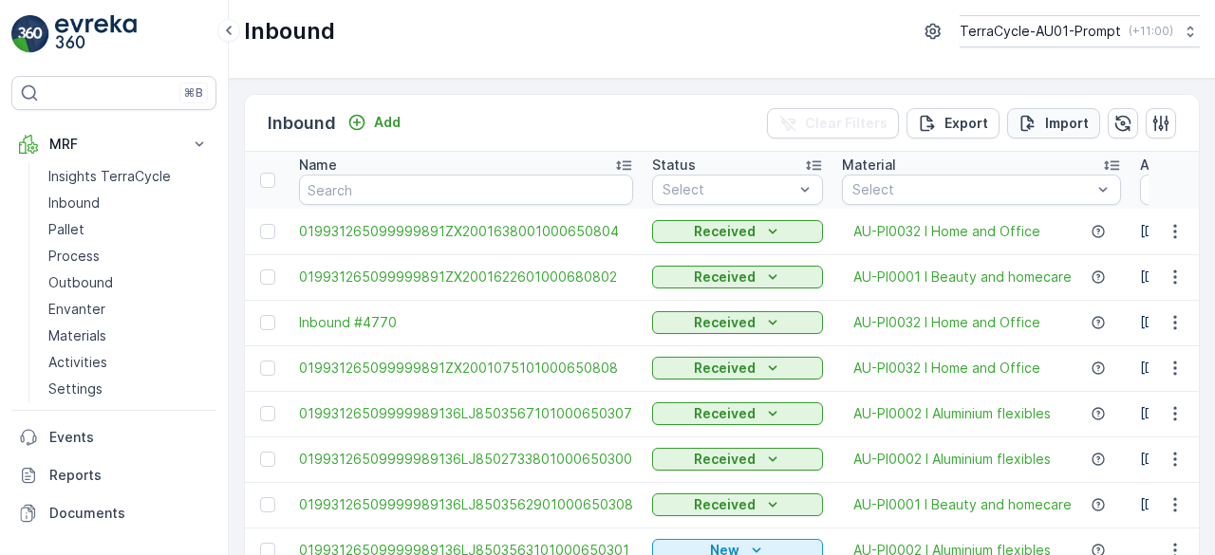
click at [1055, 114] on p "Import" at bounding box center [1067, 123] width 44 height 19
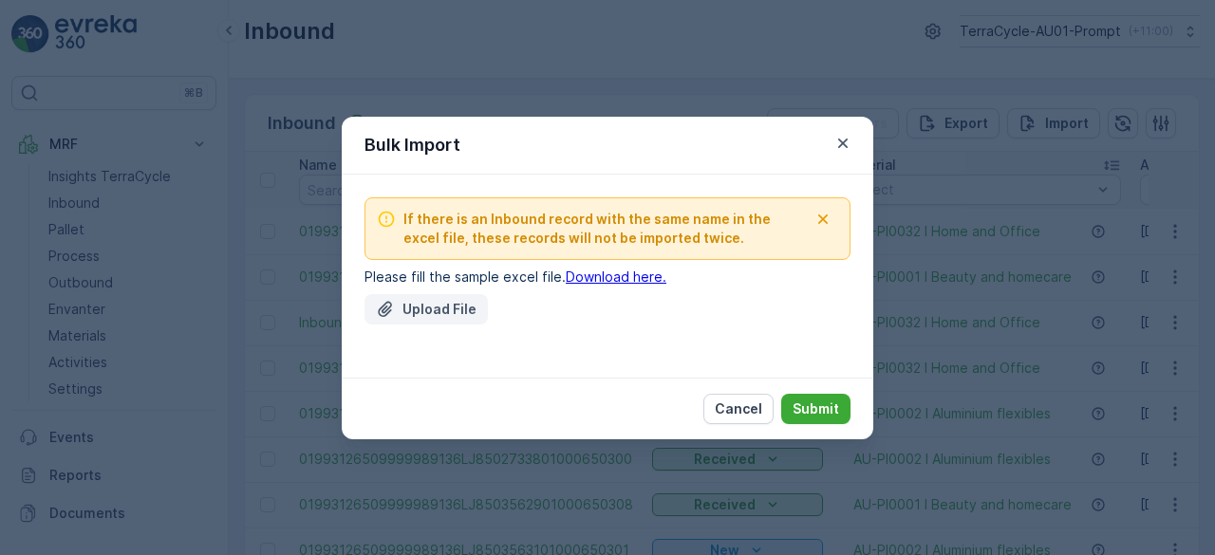
click at [402, 311] on p "Upload File" at bounding box center [439, 309] width 74 height 19
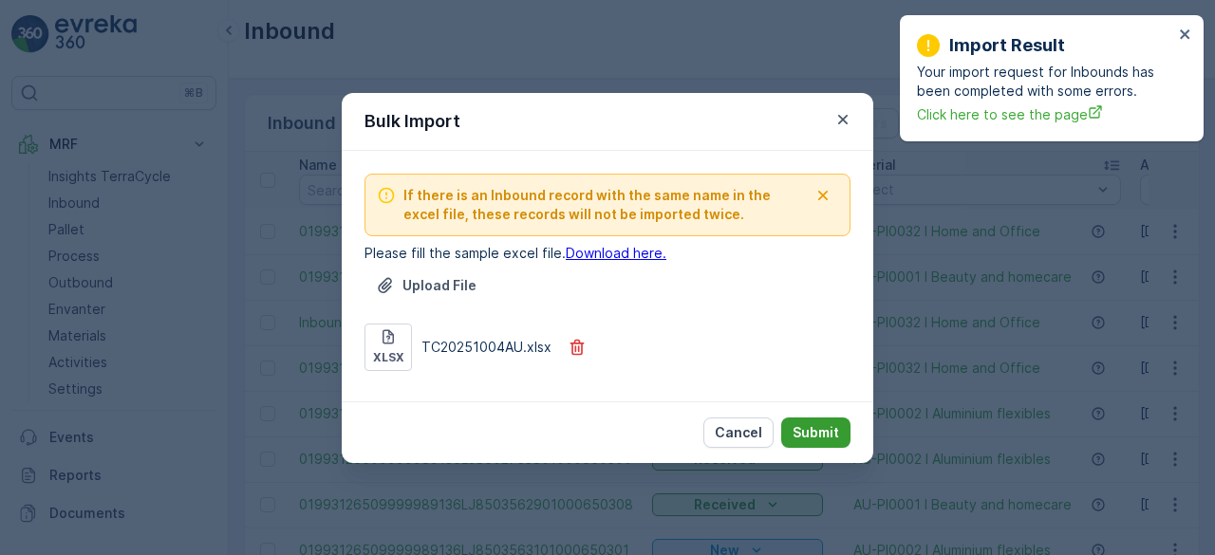
click at [814, 426] on p "Submit" at bounding box center [815, 432] width 47 height 19
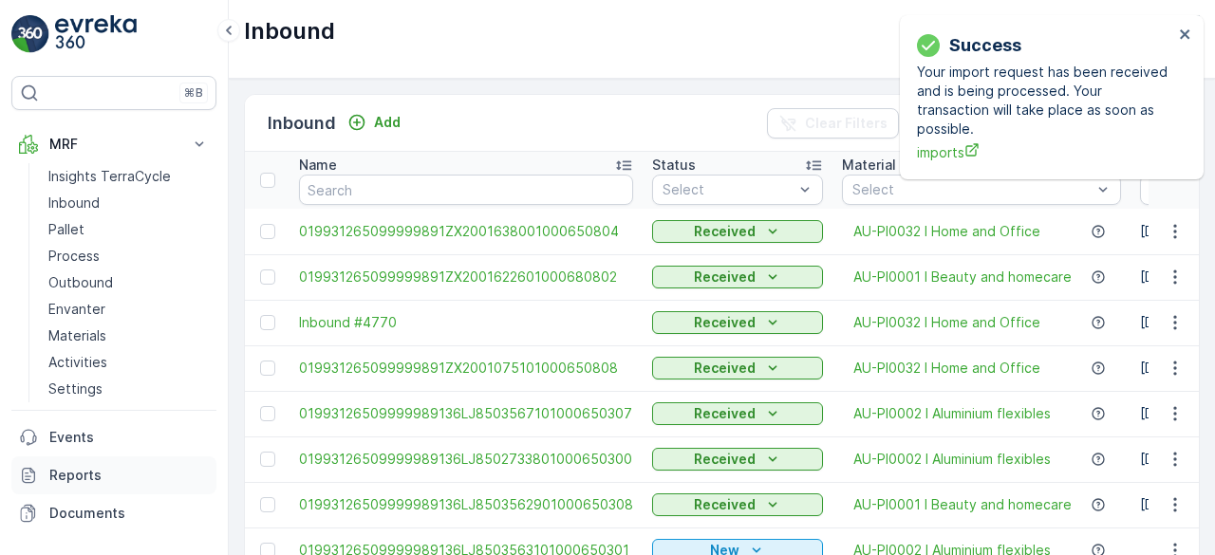
click at [72, 469] on p "Reports" at bounding box center [128, 475] width 159 height 19
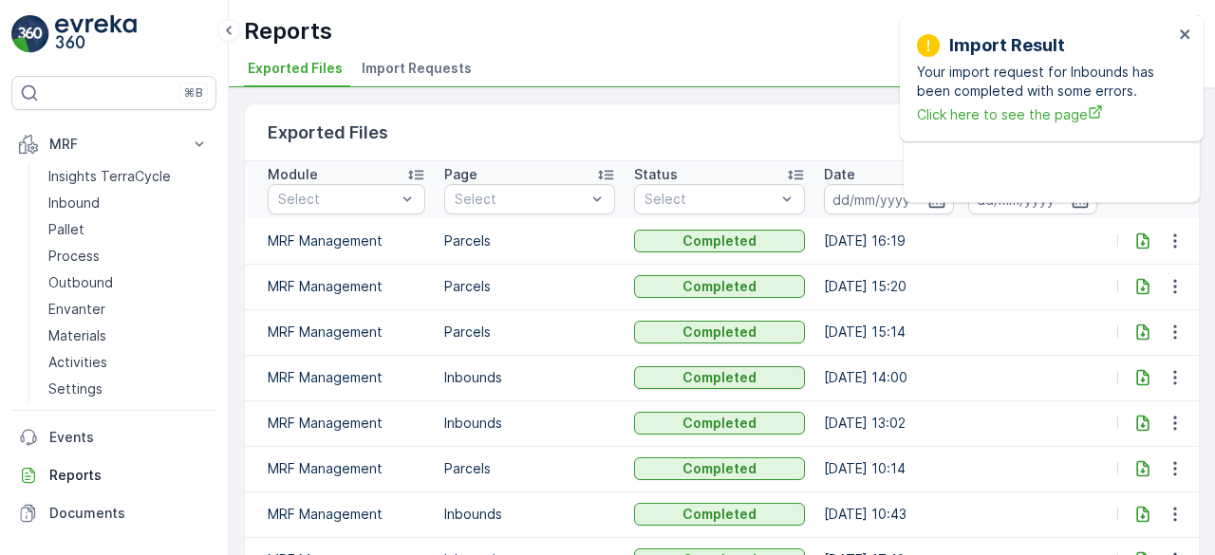
click at [433, 64] on span "Import Requests" at bounding box center [417, 68] width 110 height 19
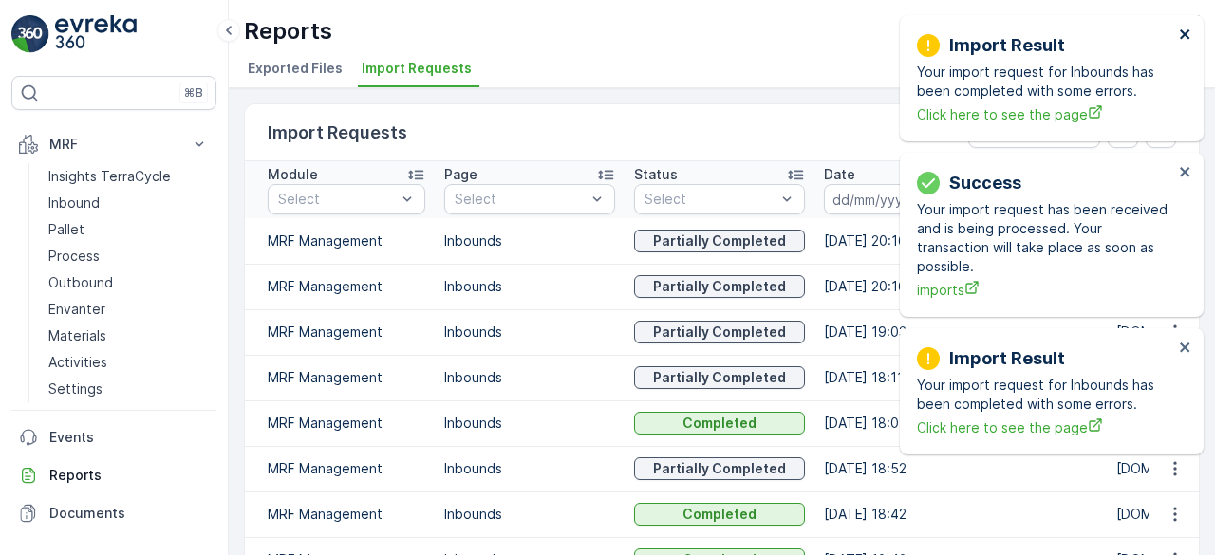
click at [1184, 34] on icon "close" at bounding box center [1184, 33] width 9 height 9
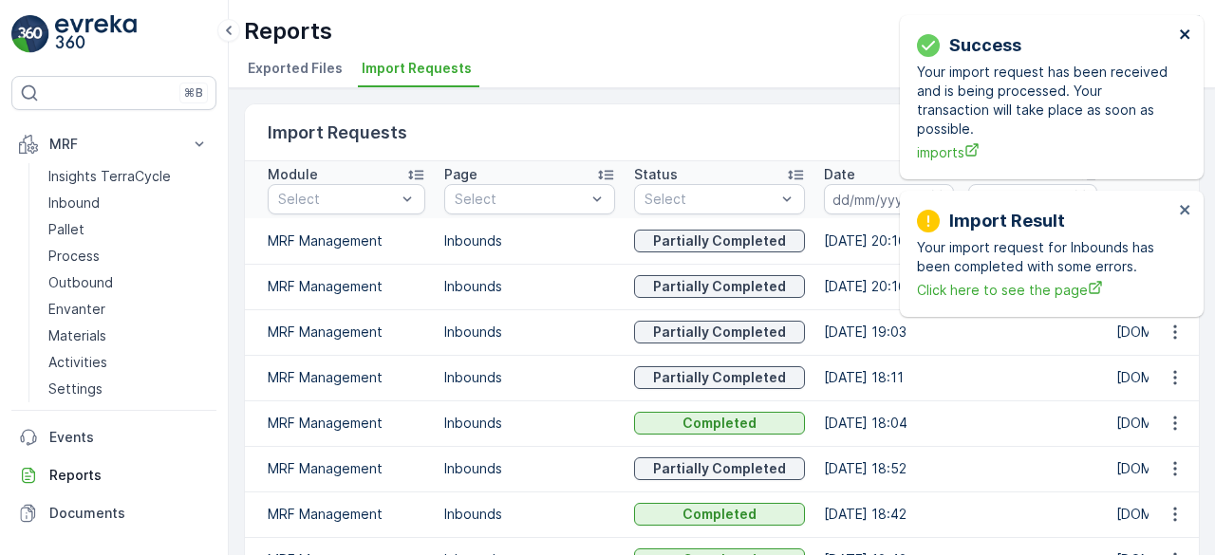
click at [1184, 34] on icon "close" at bounding box center [1184, 33] width 9 height 9
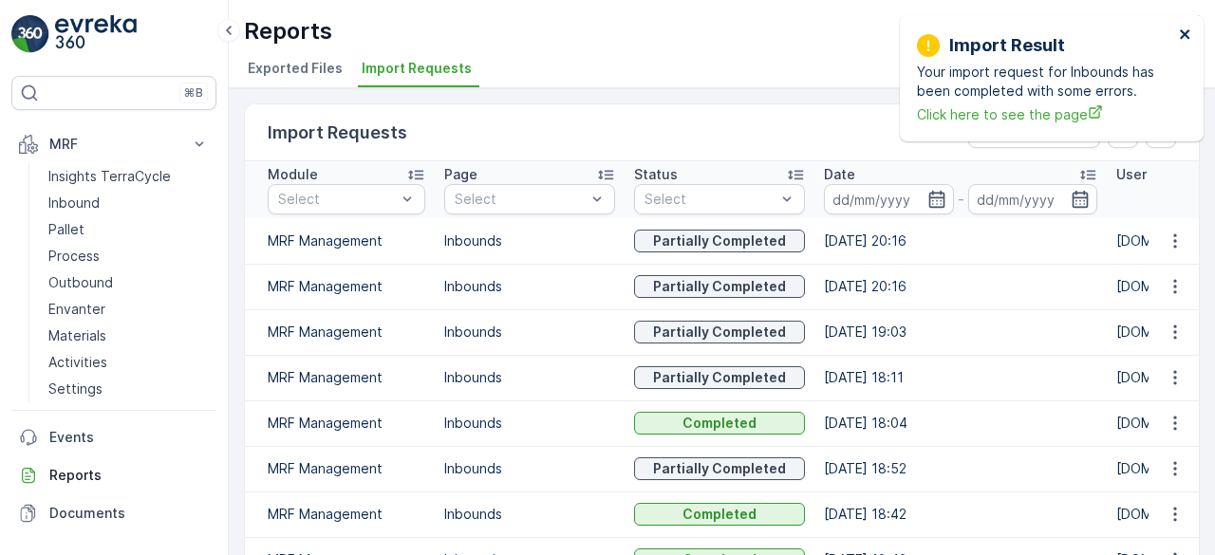
click at [1184, 34] on icon "close" at bounding box center [1184, 33] width 9 height 9
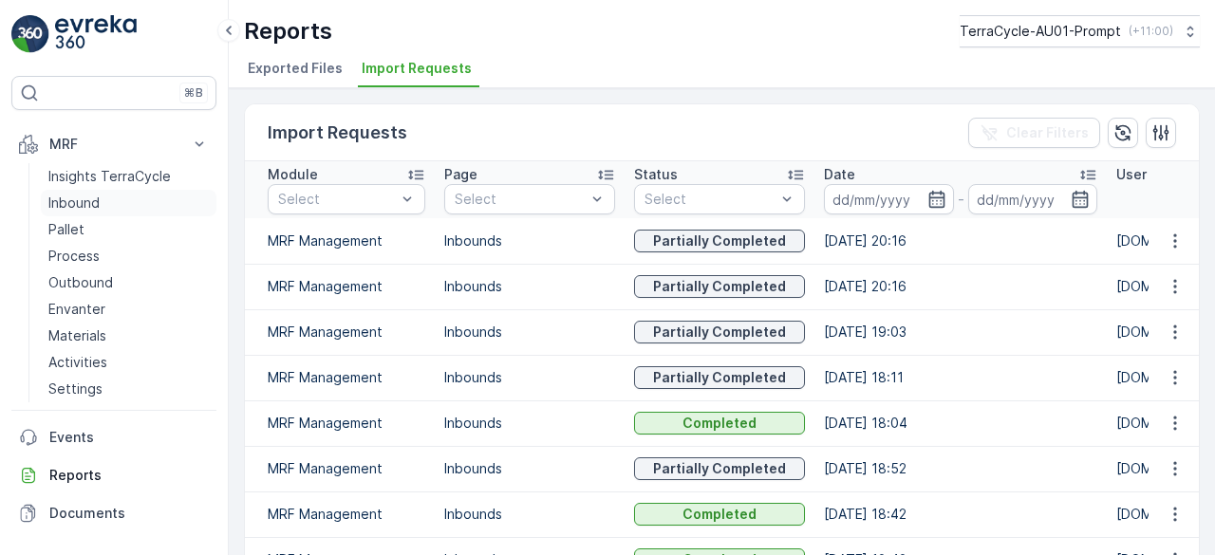
click at [78, 204] on p "Inbound" at bounding box center [73, 203] width 51 height 19
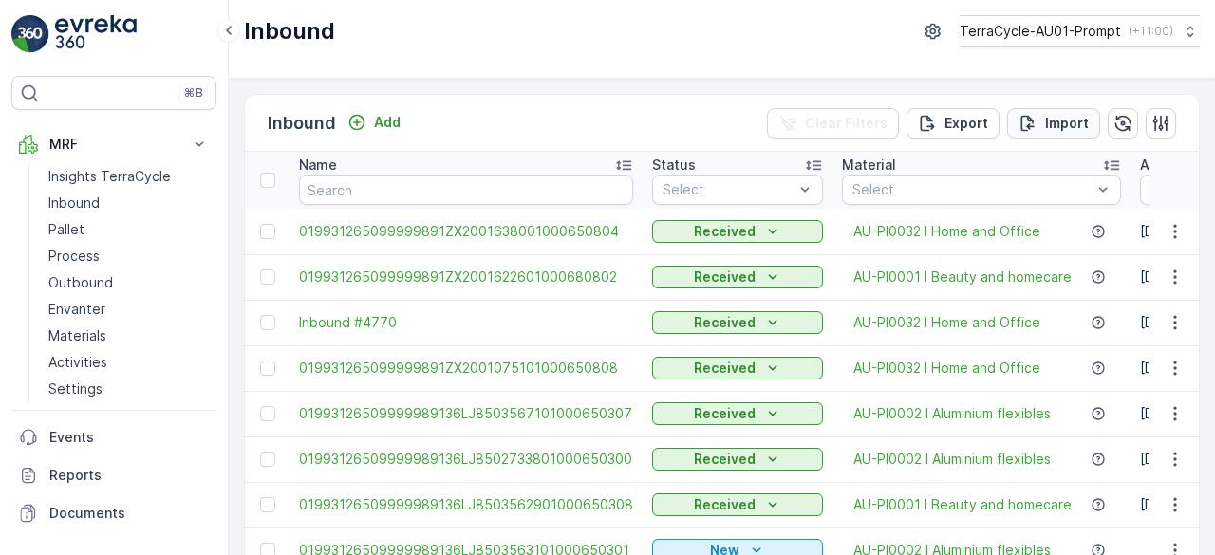
click at [1045, 122] on p "Import" at bounding box center [1067, 123] width 44 height 19
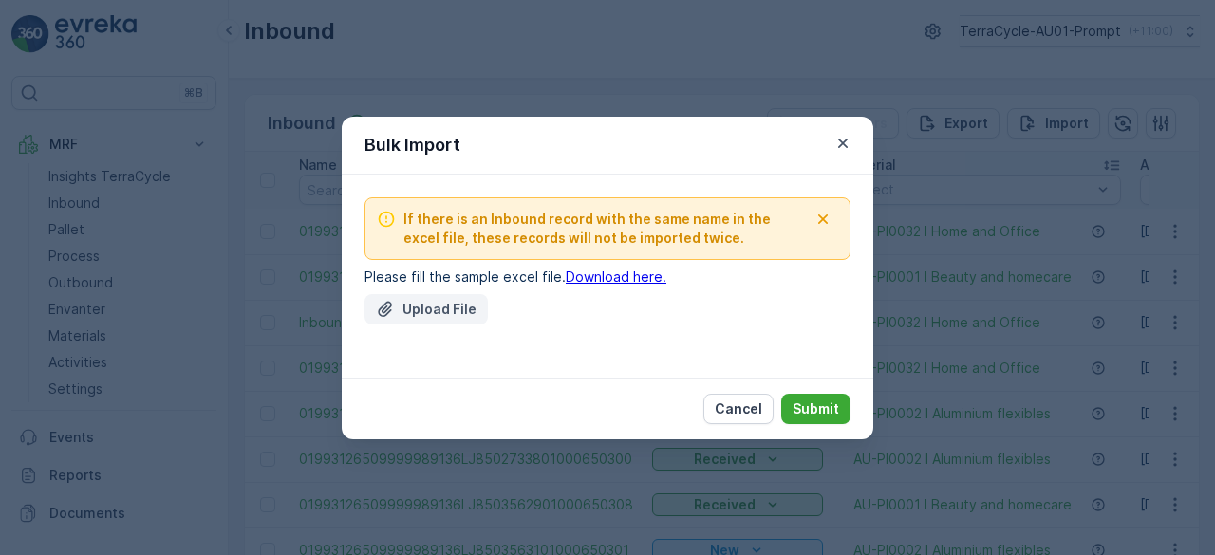
click at [396, 307] on div "Upload File" at bounding box center [426, 309] width 101 height 19
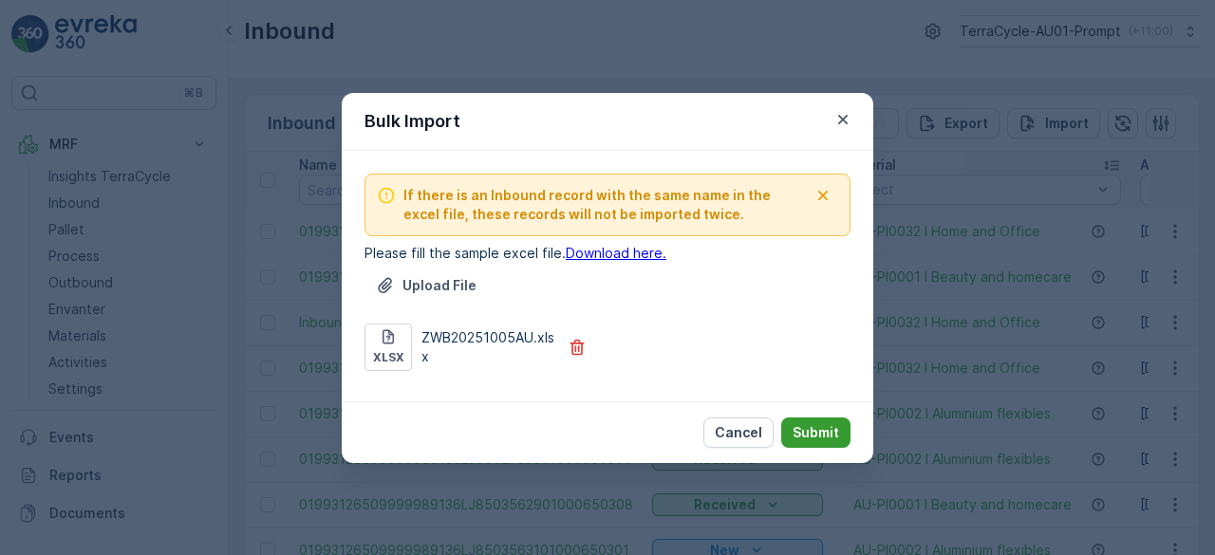
click at [826, 427] on p "Submit" at bounding box center [815, 432] width 47 height 19
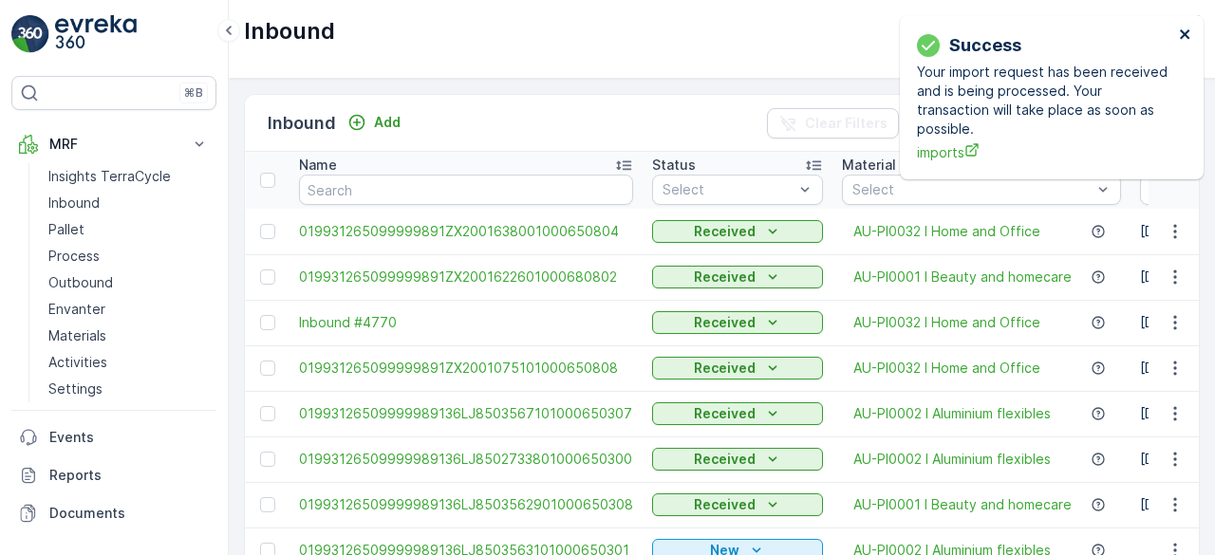
click at [1187, 33] on icon "close" at bounding box center [1185, 34] width 13 height 15
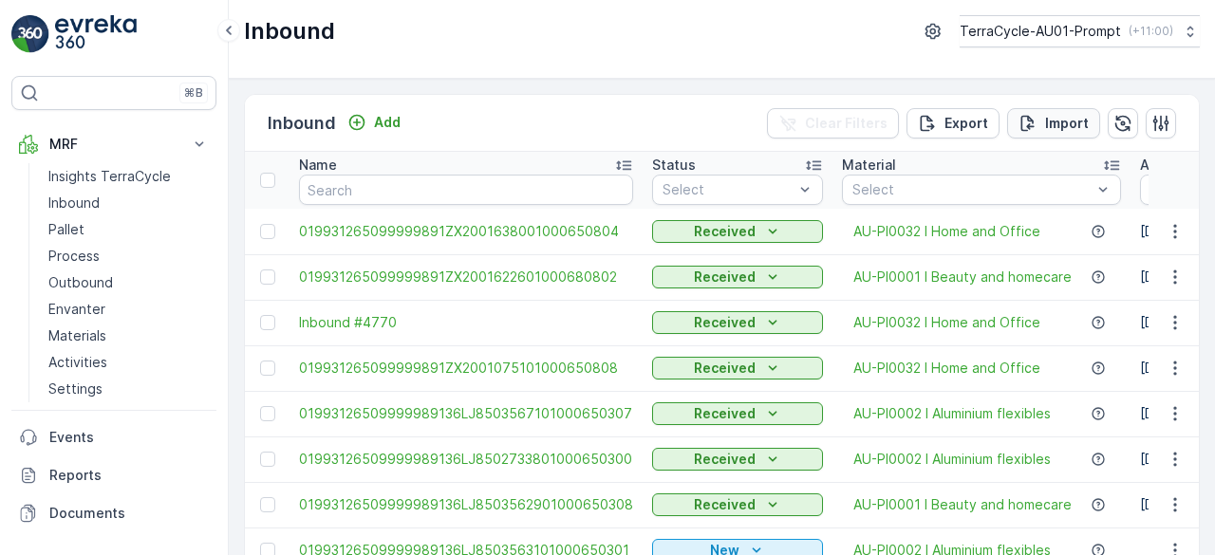
click at [1060, 115] on p "Import" at bounding box center [1067, 123] width 44 height 19
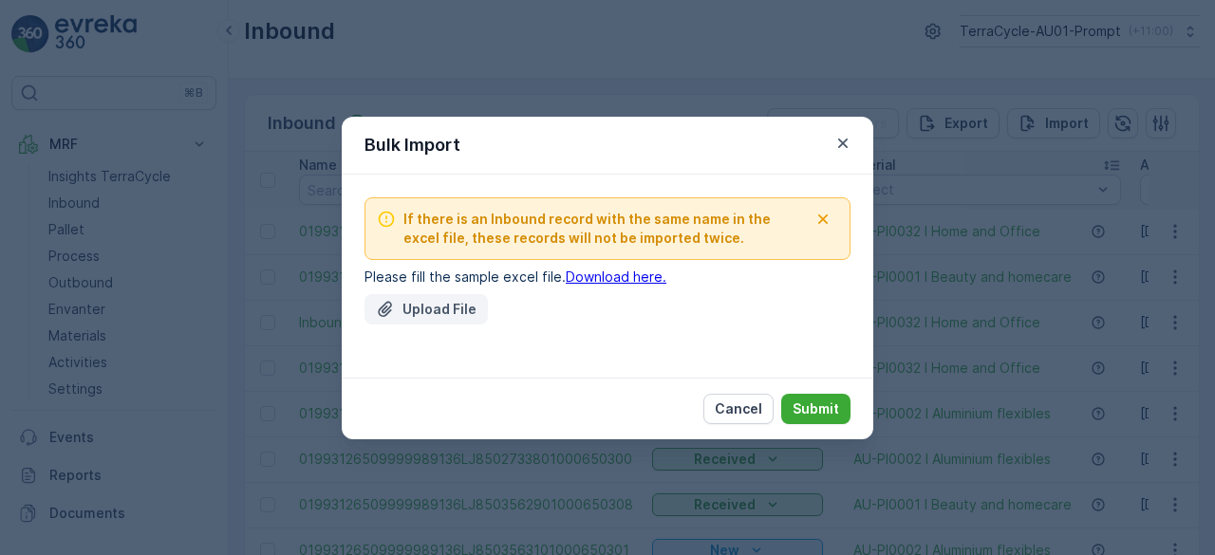
click at [467, 301] on p "Upload File" at bounding box center [439, 309] width 74 height 19
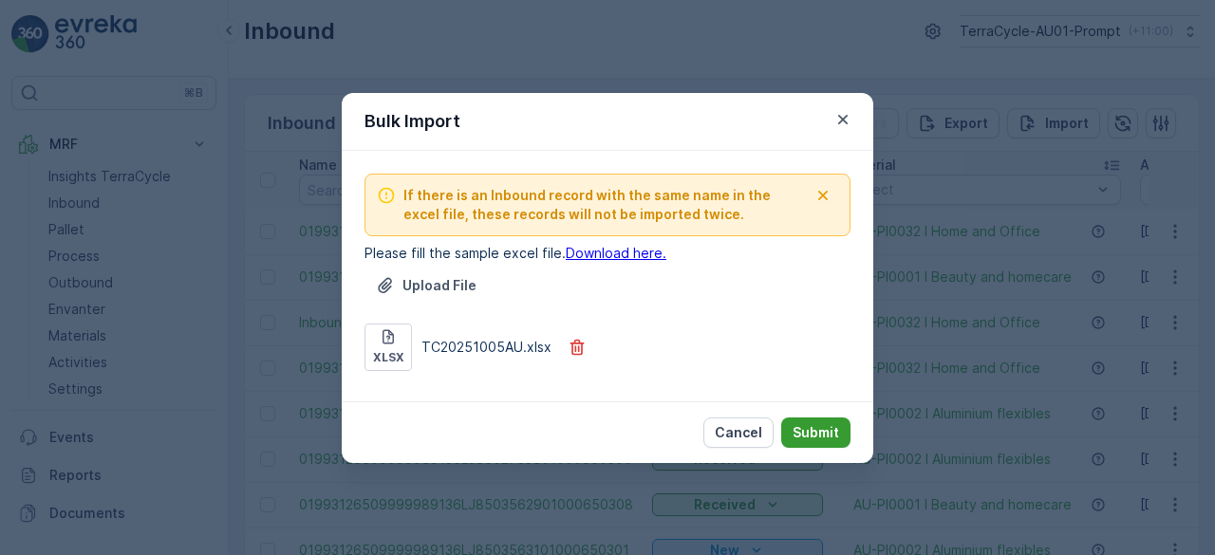
click at [816, 430] on p "Submit" at bounding box center [815, 432] width 47 height 19
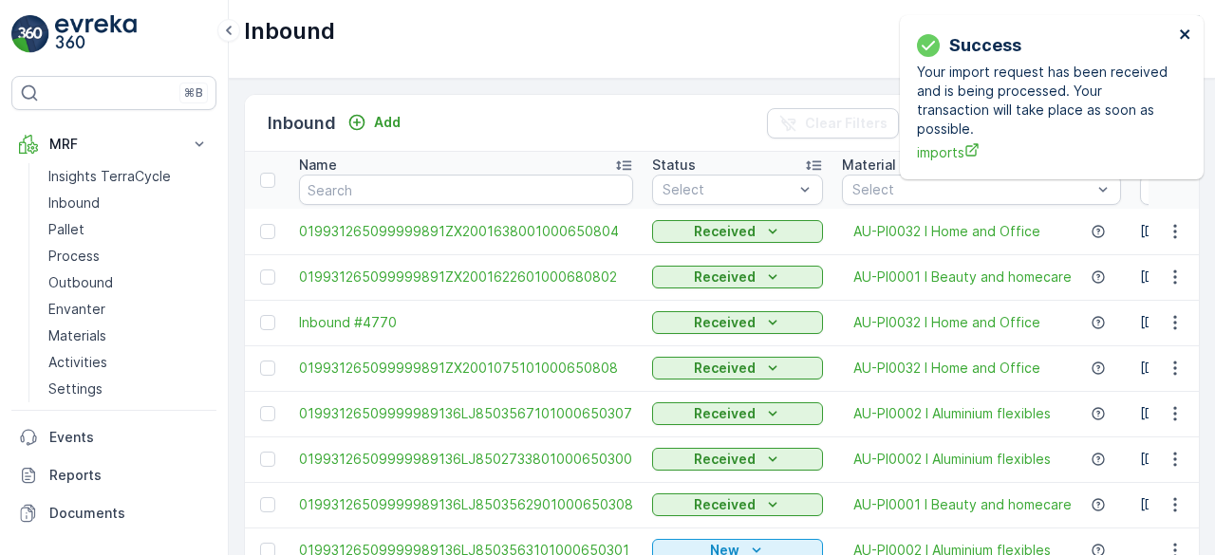
click at [1183, 32] on icon "close" at bounding box center [1184, 33] width 9 height 9
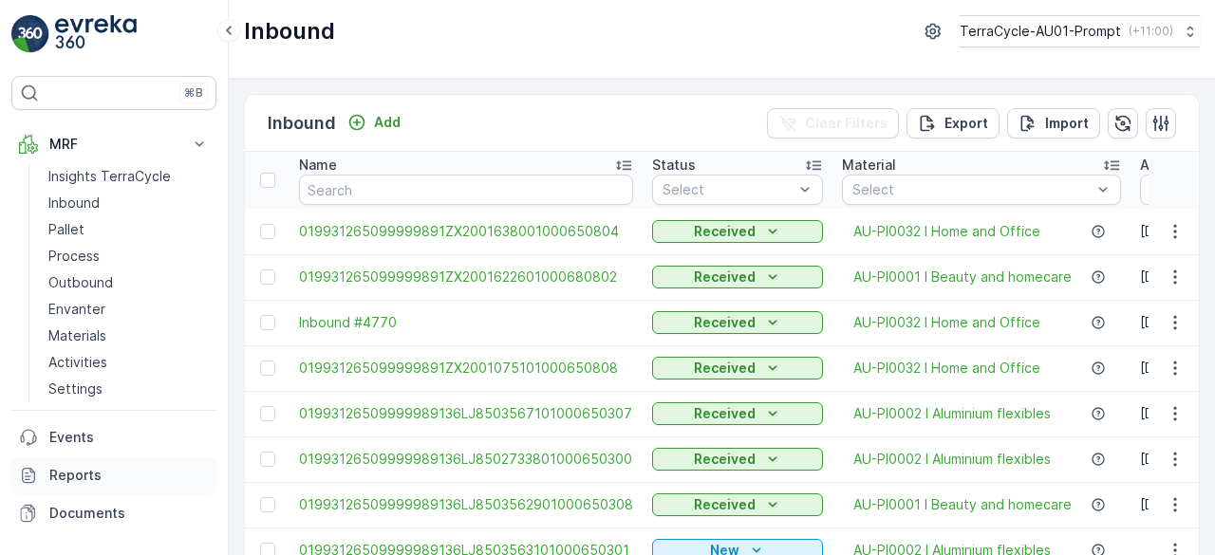
click at [82, 479] on p "Reports" at bounding box center [128, 475] width 159 height 19
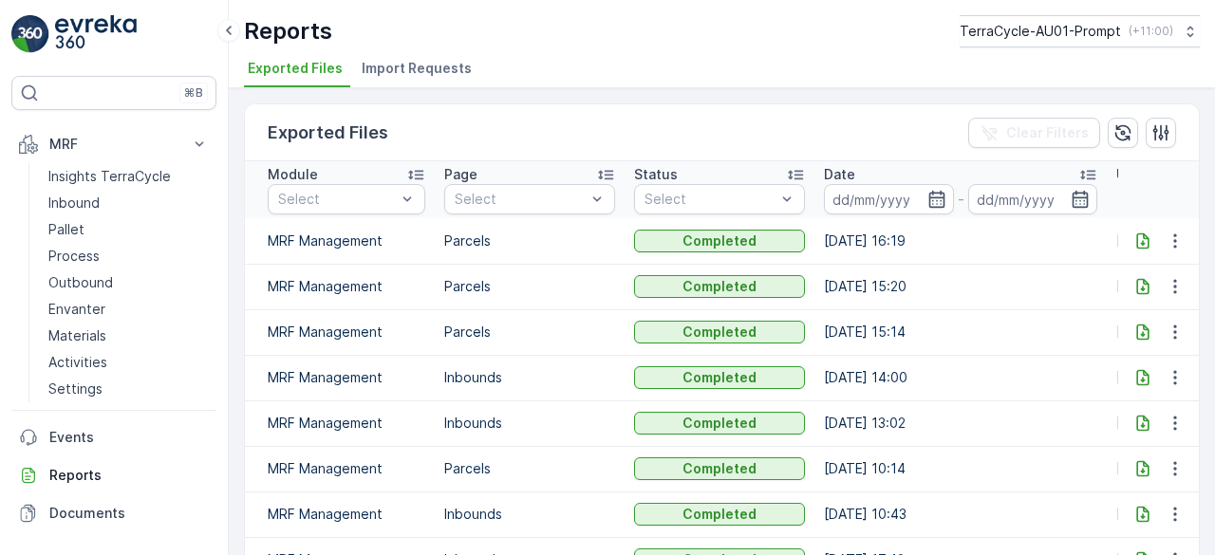
click at [440, 62] on span "Import Requests" at bounding box center [417, 68] width 110 height 19
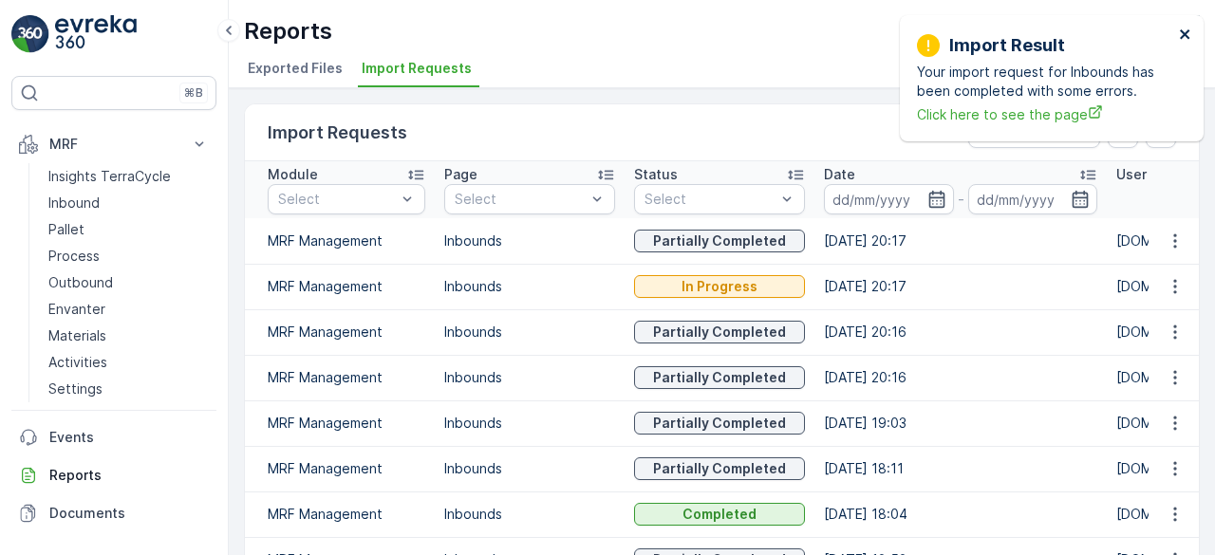
click at [1186, 29] on icon "close" at bounding box center [1185, 34] width 13 height 15
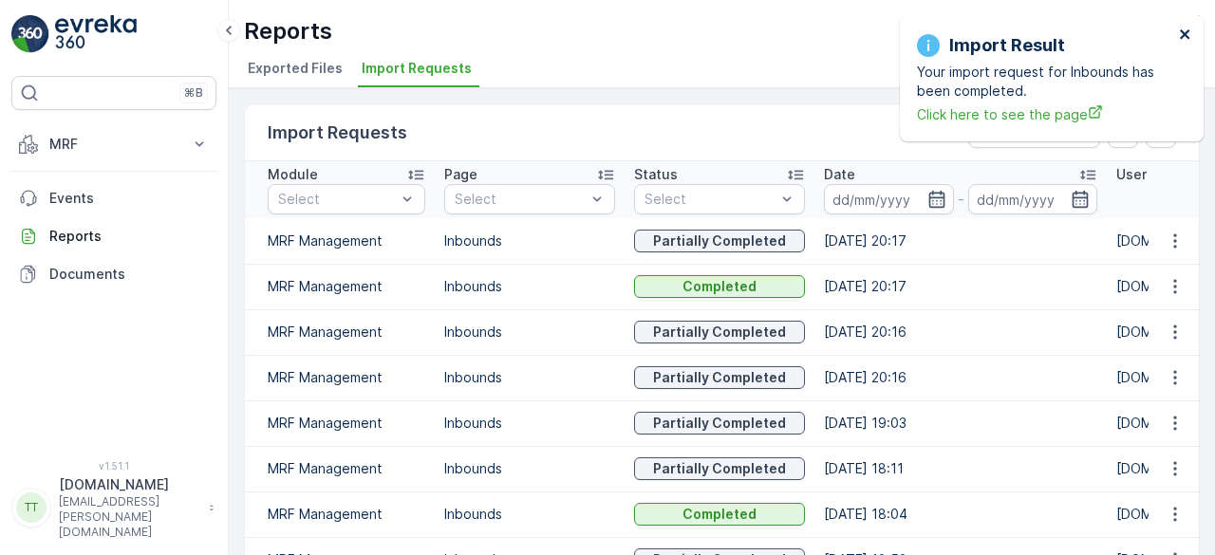
click at [1181, 35] on icon "close" at bounding box center [1185, 34] width 13 height 15
